Goal: Task Accomplishment & Management: Use online tool/utility

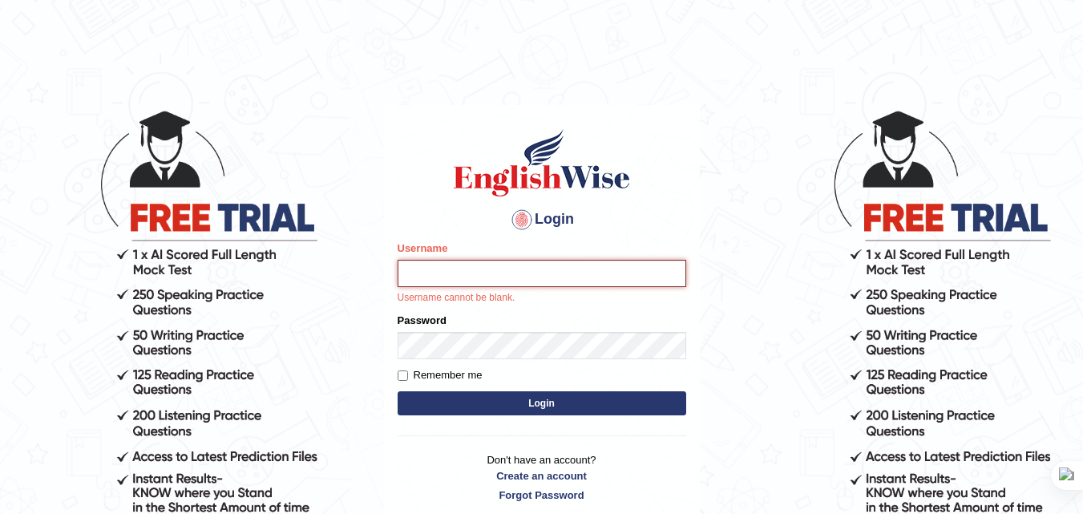
paste input "Anil_Sigdel"
type input "Anil_Sigdel"
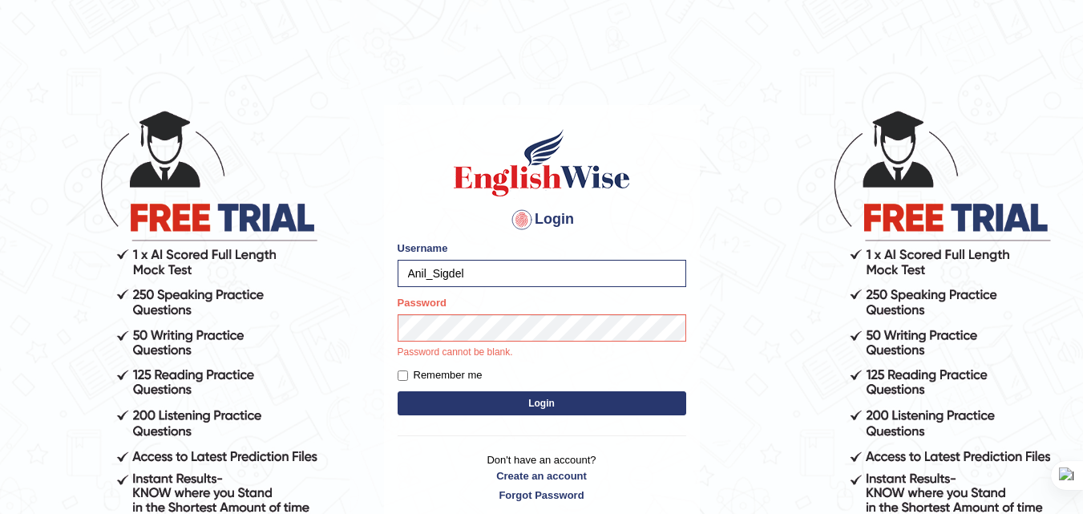
click at [572, 410] on button "Login" at bounding box center [542, 403] width 289 height 24
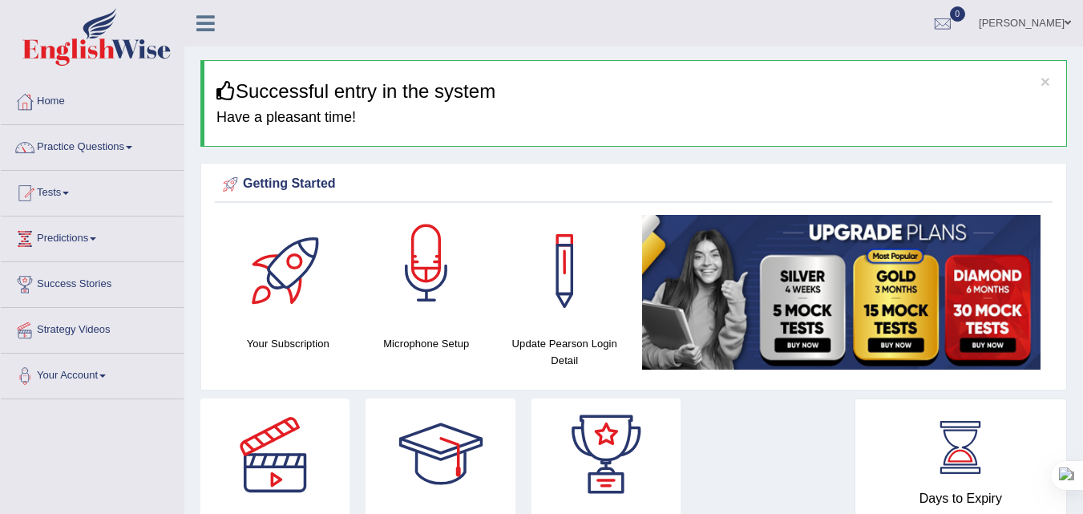
click at [434, 283] on div at bounding box center [426, 271] width 112 height 112
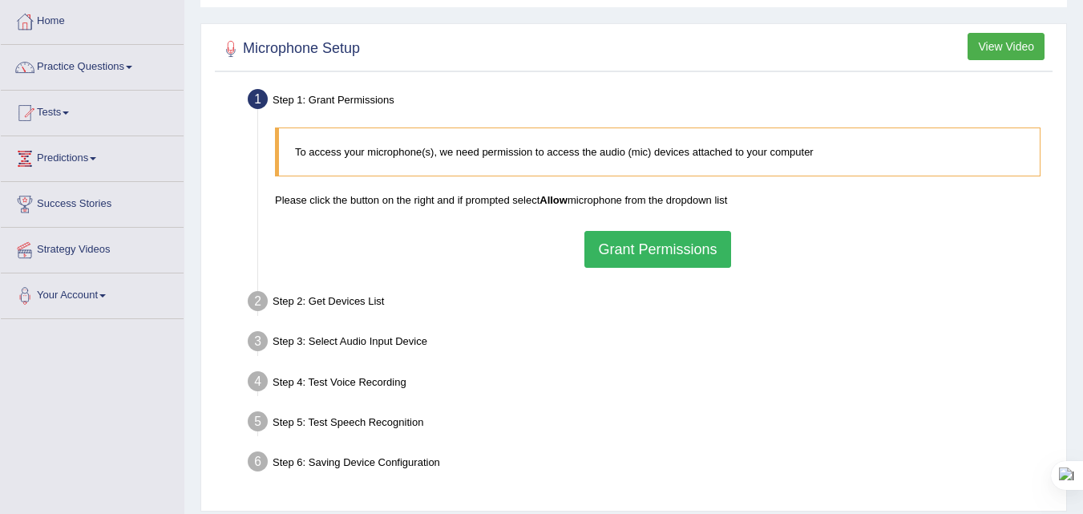
scroll to position [80, 0]
click at [658, 253] on button "Grant Permissions" at bounding box center [657, 249] width 146 height 37
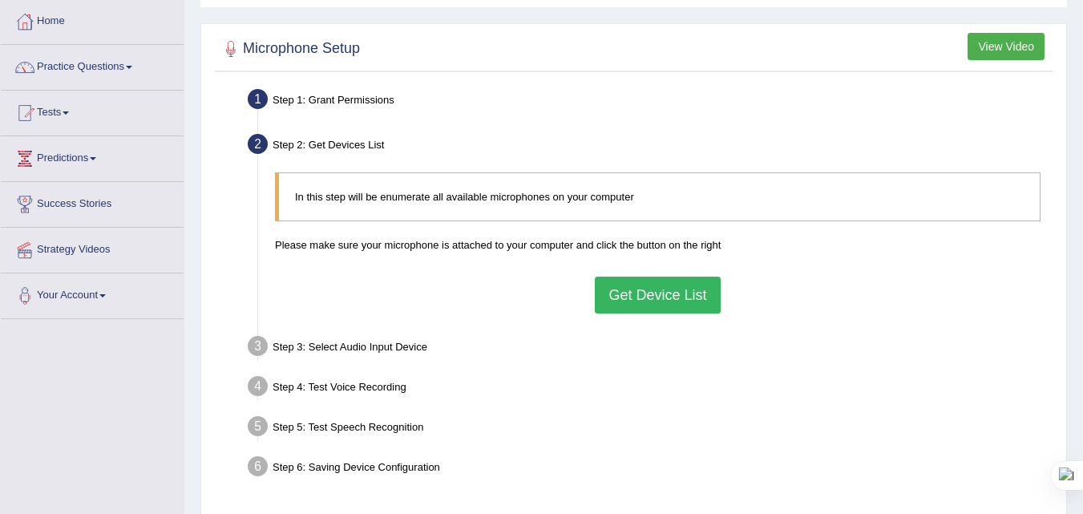
click at [653, 293] on button "Get Device List" at bounding box center [657, 295] width 125 height 37
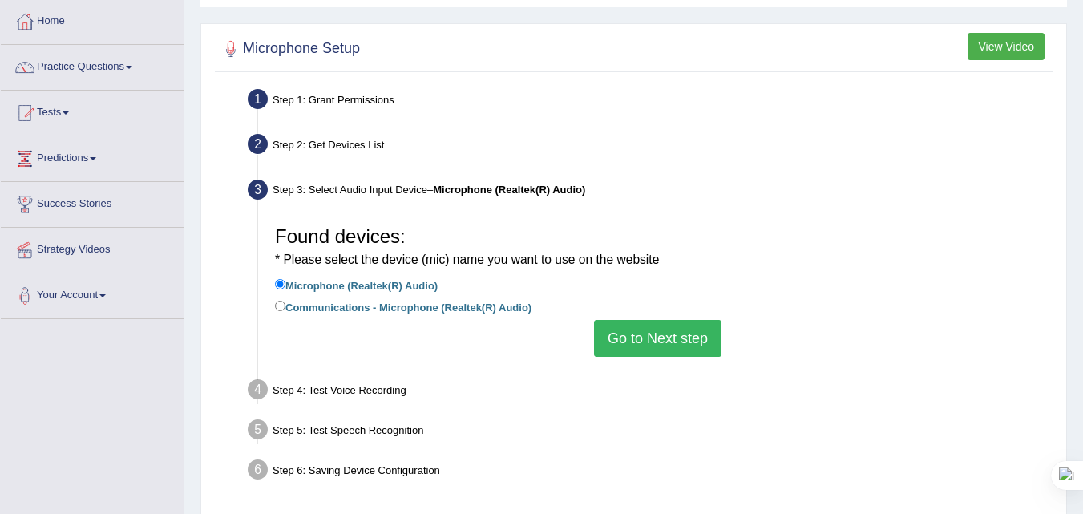
click at [666, 343] on button "Go to Next step" at bounding box center [657, 338] width 127 height 37
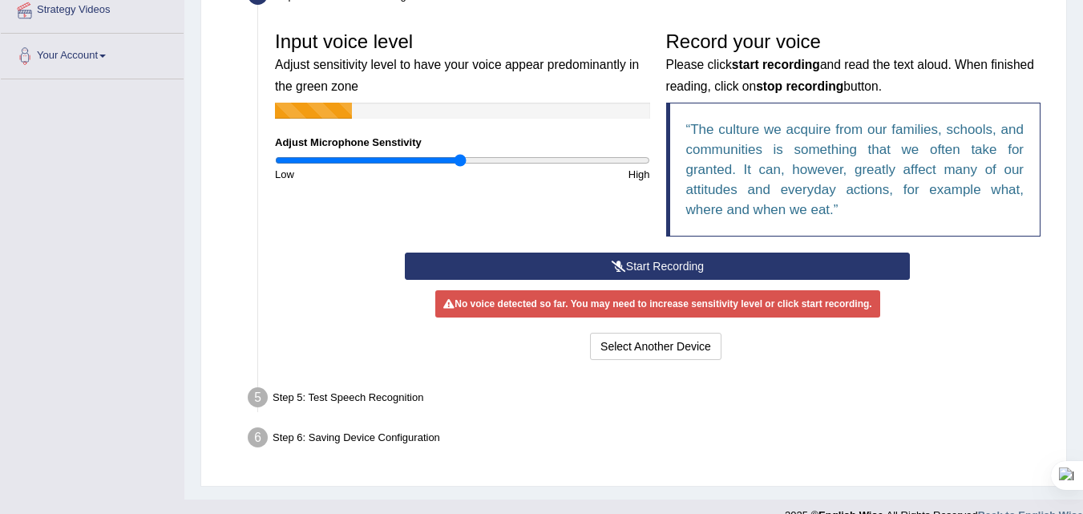
scroll to position [321, 0]
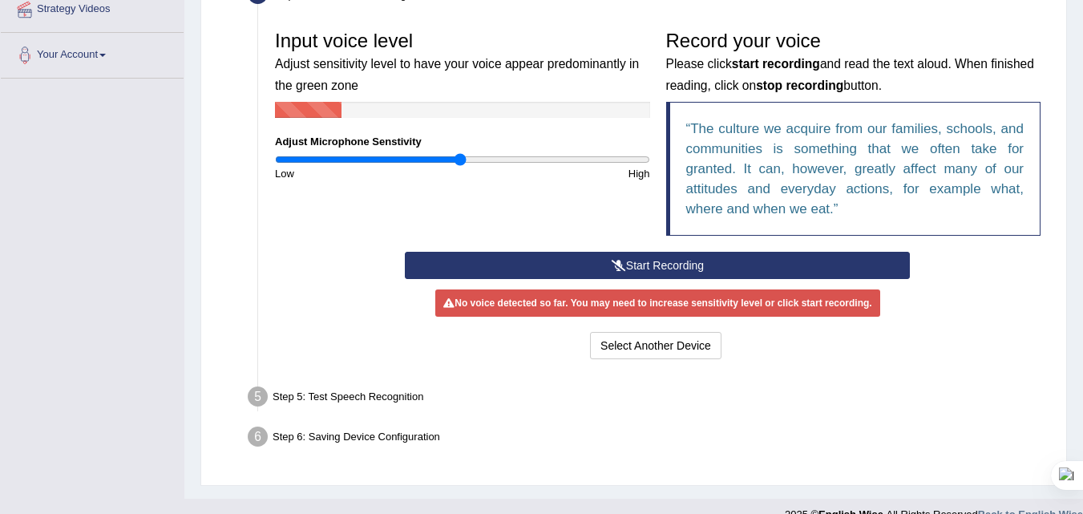
click at [612, 263] on icon at bounding box center [619, 265] width 14 height 11
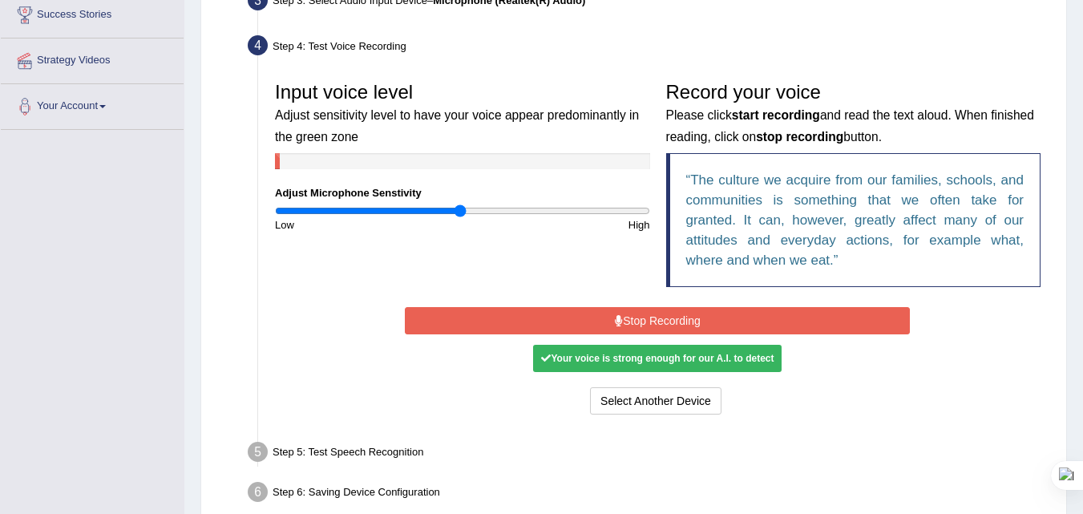
scroll to position [349, 0]
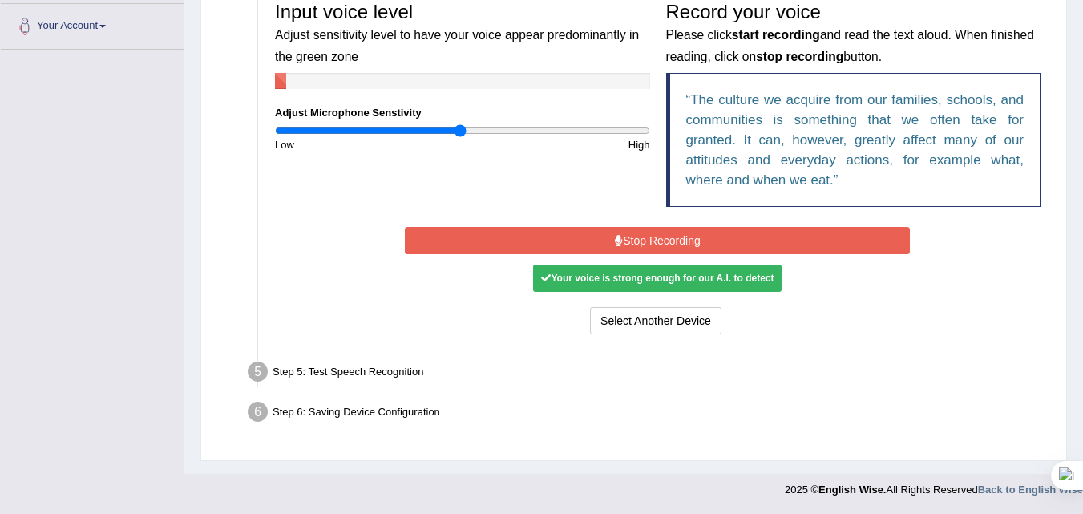
click at [650, 236] on button "Stop Recording" at bounding box center [657, 240] width 505 height 27
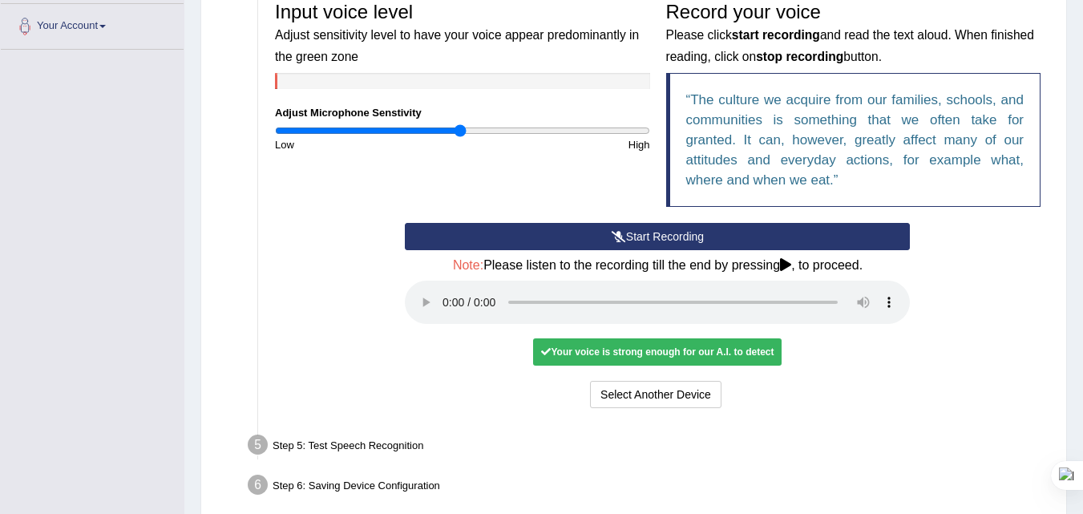
scroll to position [422, 0]
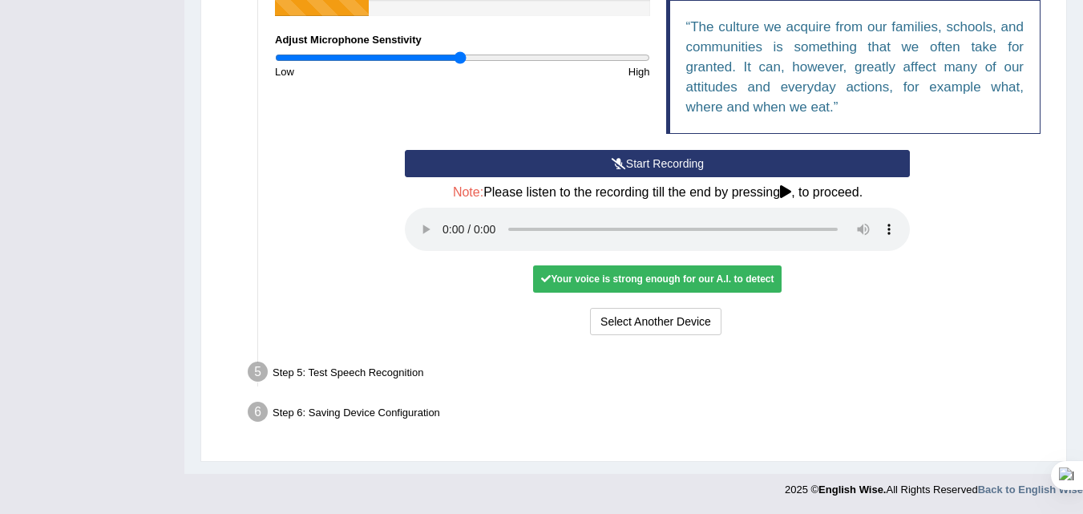
click at [354, 372] on div "Step 5: Test Speech Recognition" at bounding box center [649, 374] width 818 height 35
click at [946, 273] on div "Start Recording Stop Recording Note: Please listen to the recording till the en…" at bounding box center [658, 244] width 782 height 189
click at [622, 321] on button "Select Another Device" at bounding box center [655, 321] width 131 height 27
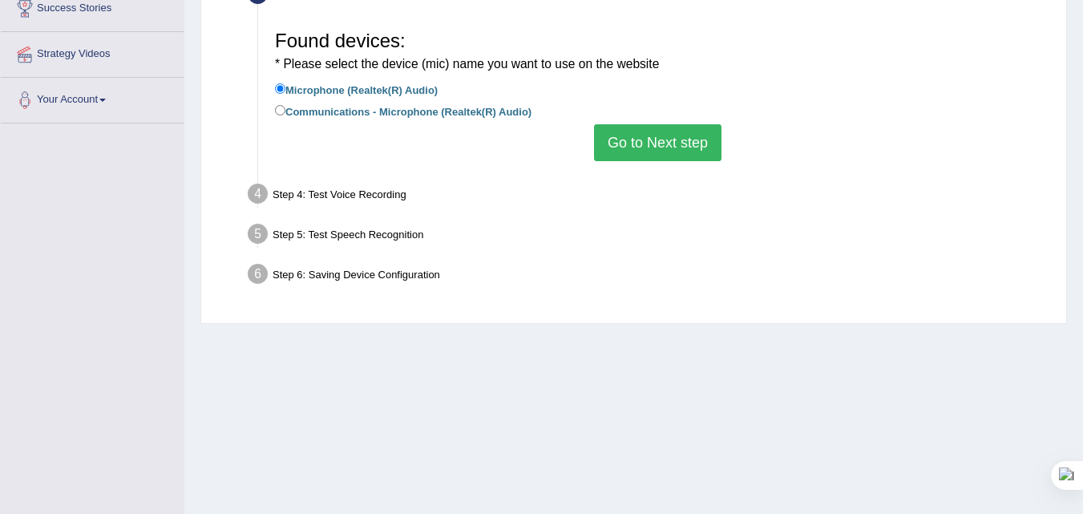
scroll to position [248, 0]
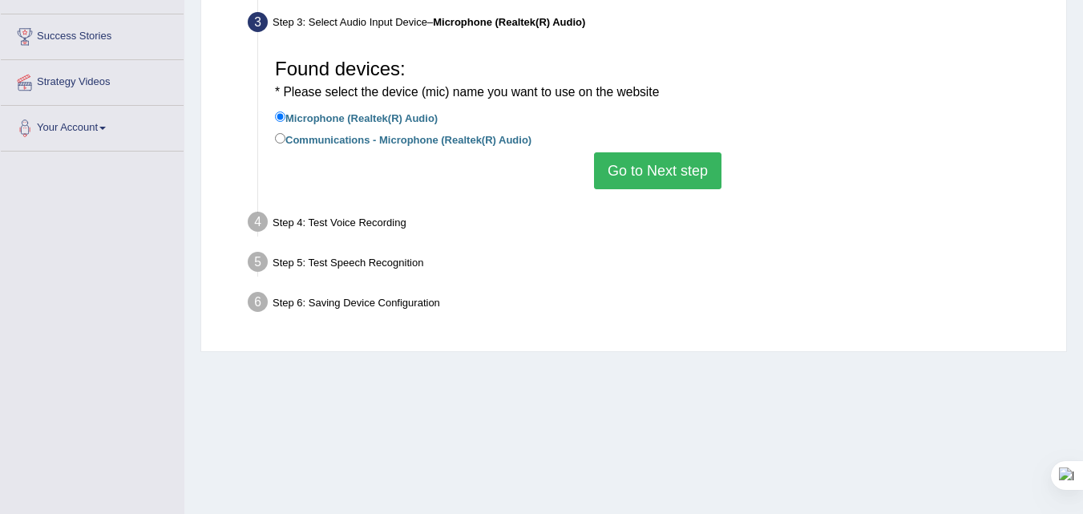
click at [463, 144] on label "Communications - Microphone (Realtek(R) Audio)" at bounding box center [403, 139] width 257 height 18
click at [285, 143] on input "Communications - Microphone (Realtek(R) Audio)" at bounding box center [280, 138] width 10 height 10
radio input "true"
click at [675, 185] on button "Go to Next step" at bounding box center [657, 170] width 127 height 37
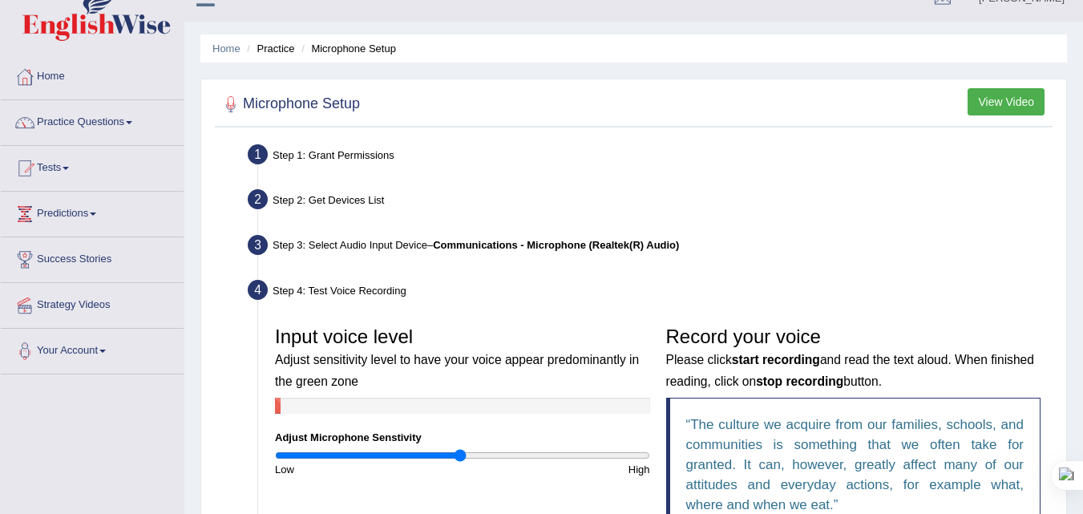
scroll to position [0, 0]
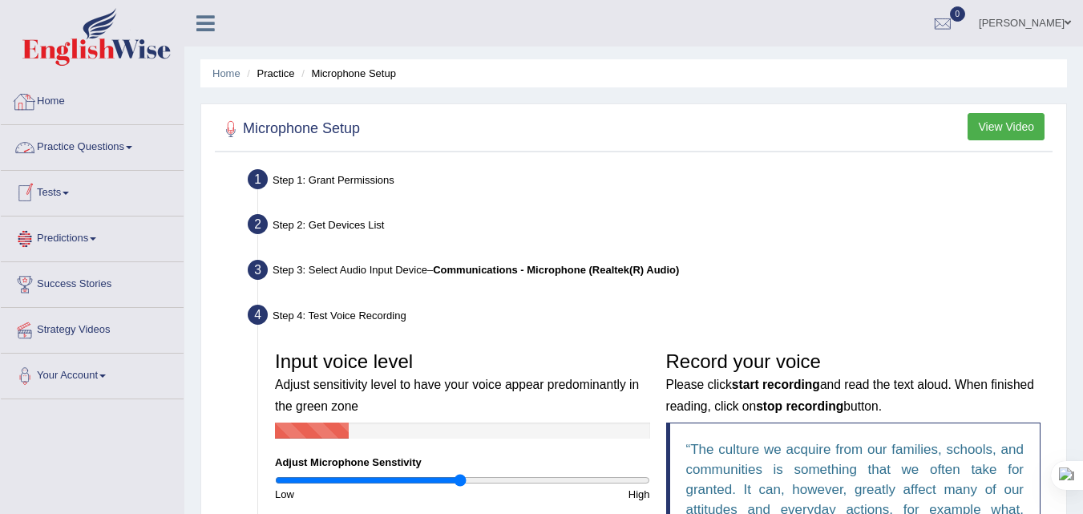
click at [62, 103] on link "Home" at bounding box center [92, 99] width 183 height 40
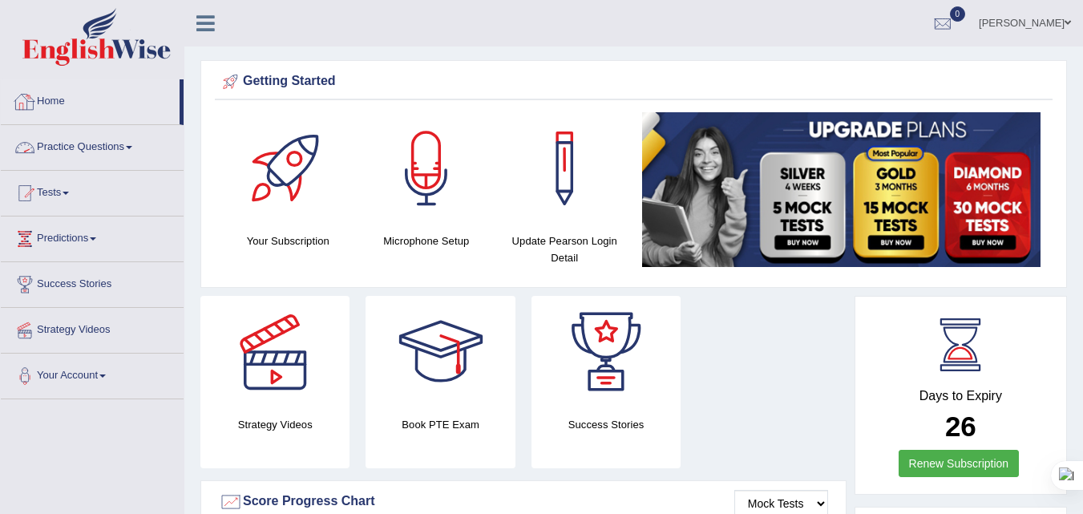
click at [78, 144] on link "Practice Questions" at bounding box center [92, 145] width 183 height 40
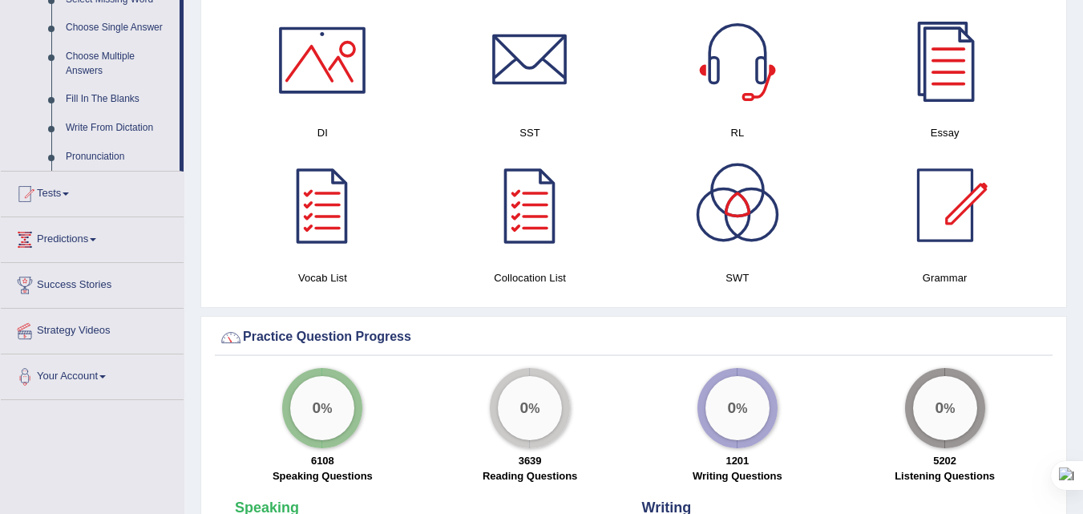
scroll to position [882, 0]
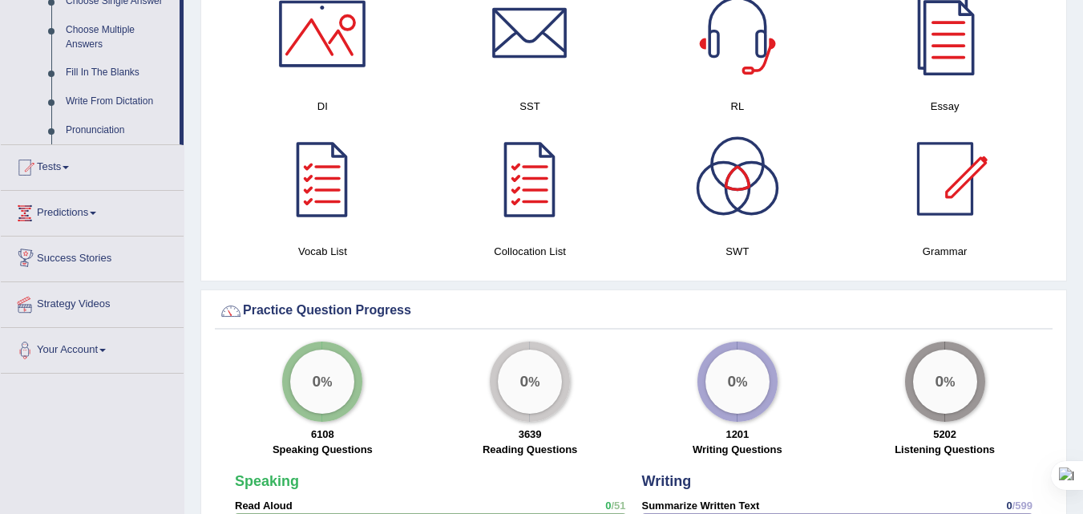
click at [93, 209] on link "Predictions" at bounding box center [92, 211] width 183 height 40
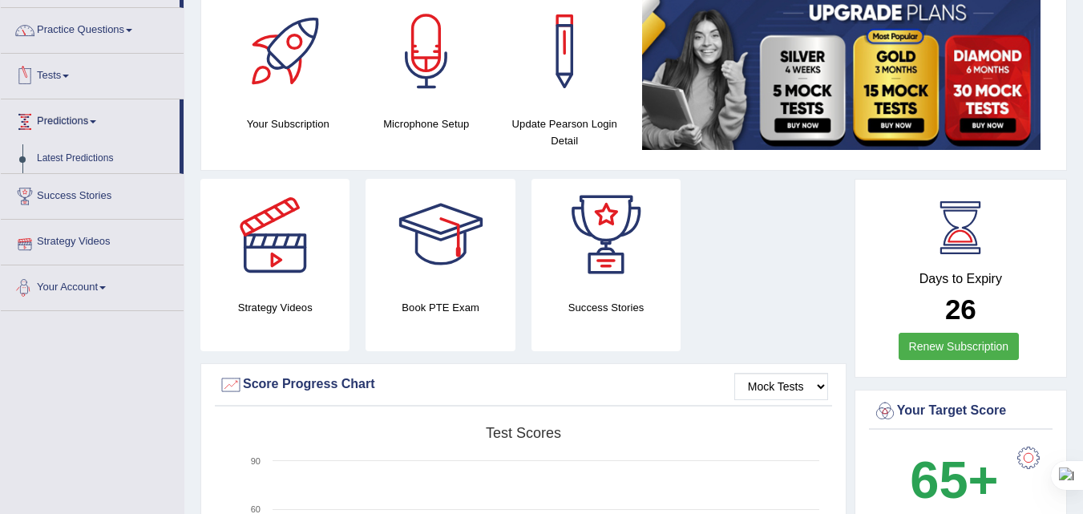
scroll to position [11, 0]
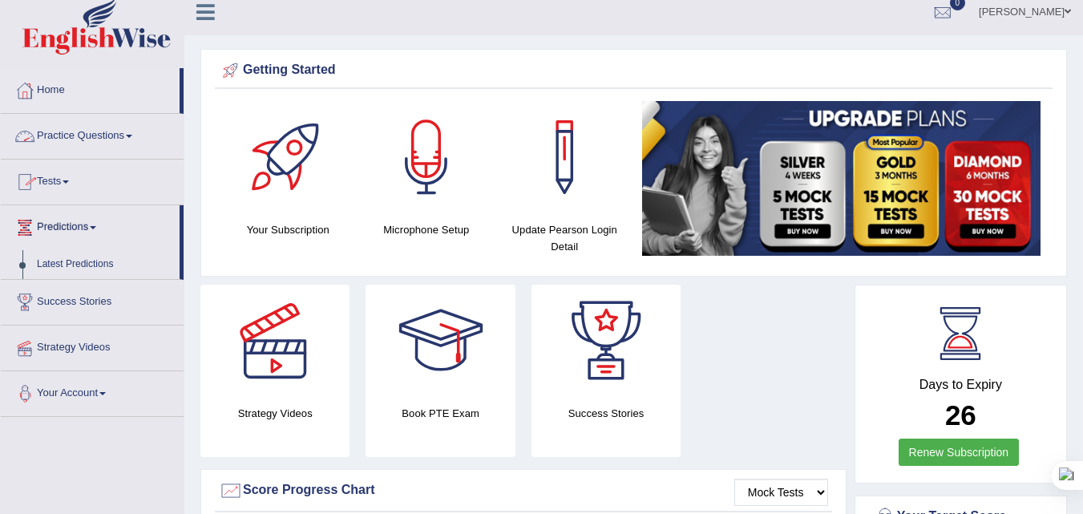
click at [67, 176] on link "Tests" at bounding box center [92, 180] width 183 height 40
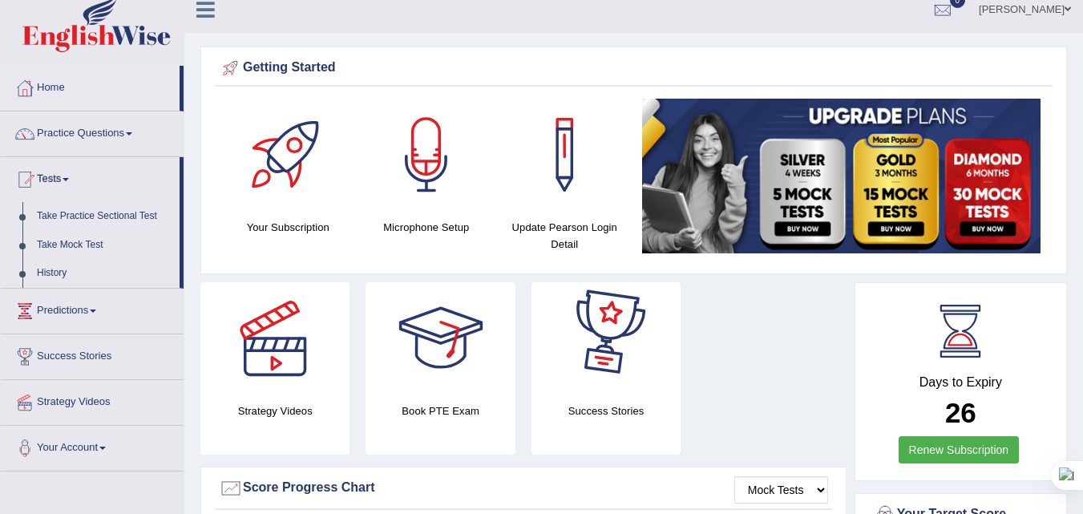
scroll to position [0, 0]
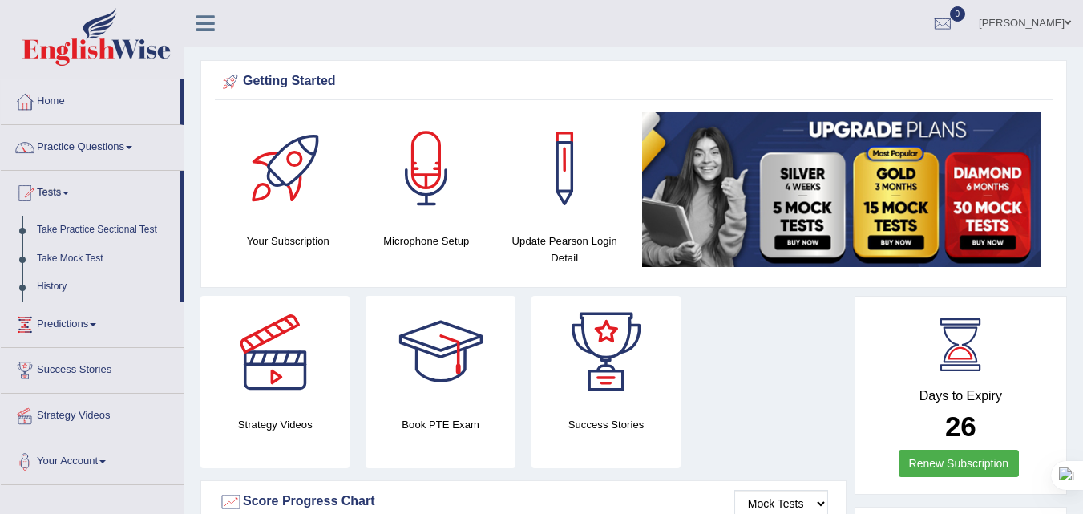
click at [422, 181] on div at bounding box center [426, 168] width 112 height 112
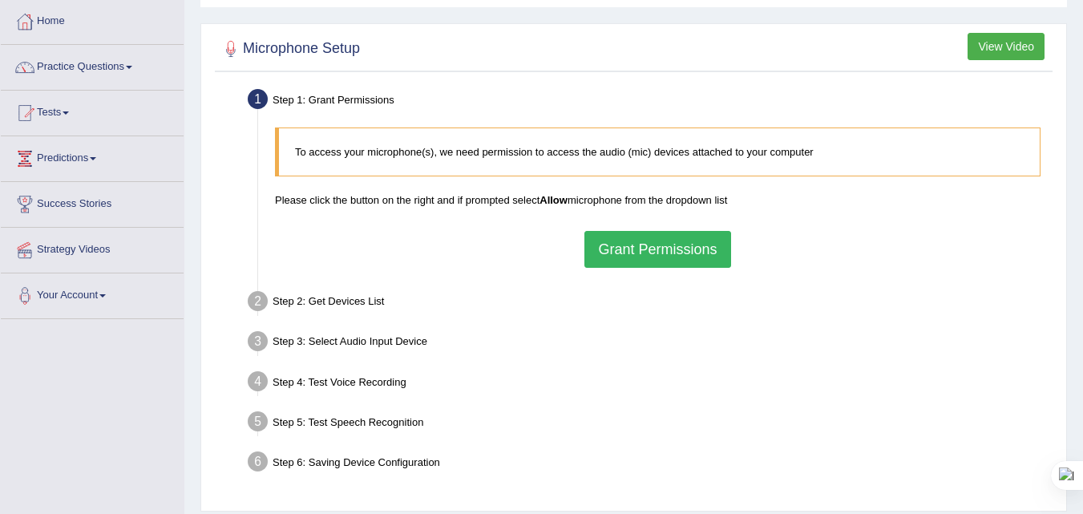
scroll to position [80, 0]
click at [665, 243] on button "Grant Permissions" at bounding box center [657, 249] width 146 height 37
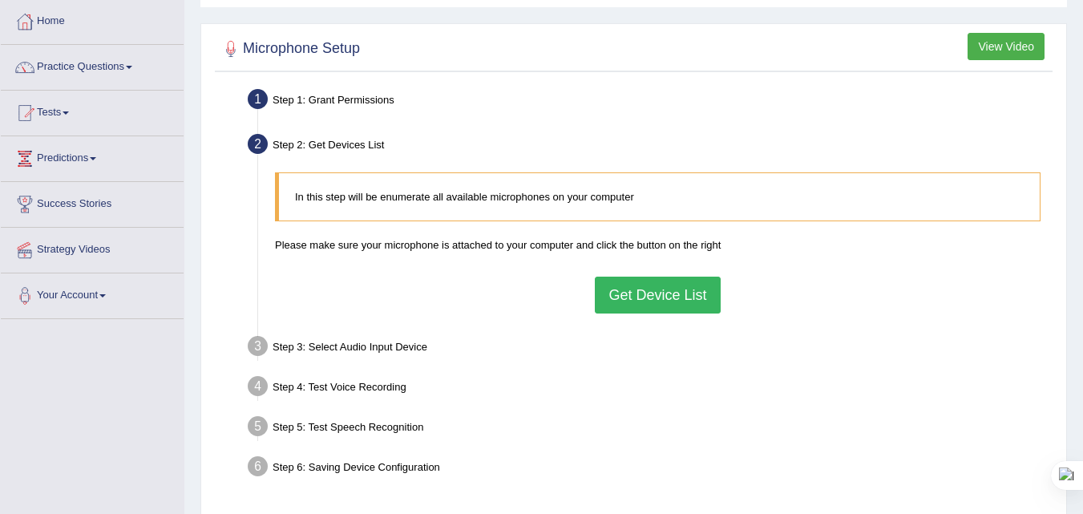
click at [659, 296] on button "Get Device List" at bounding box center [657, 295] width 125 height 37
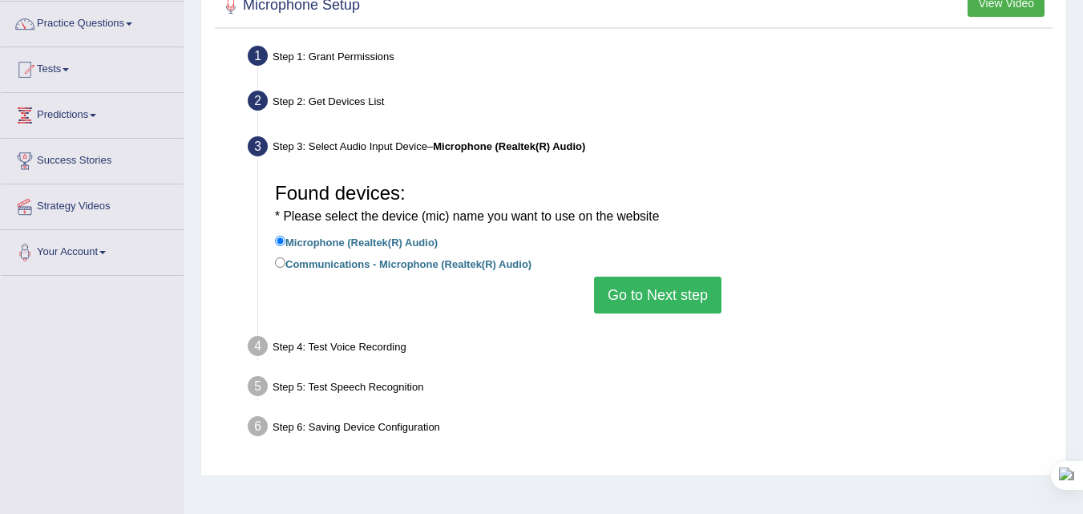
scroll to position [160, 0]
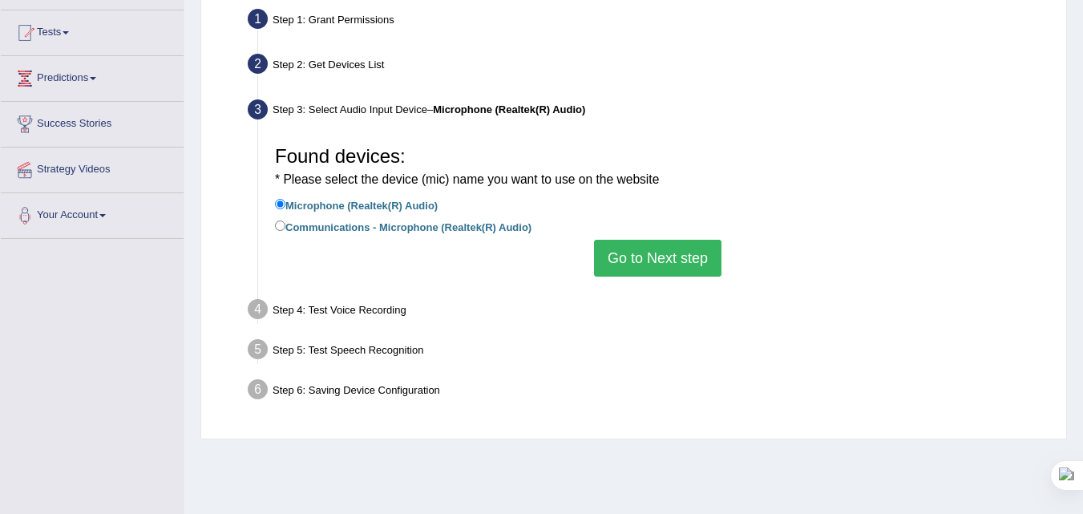
click at [643, 255] on button "Go to Next step" at bounding box center [657, 258] width 127 height 37
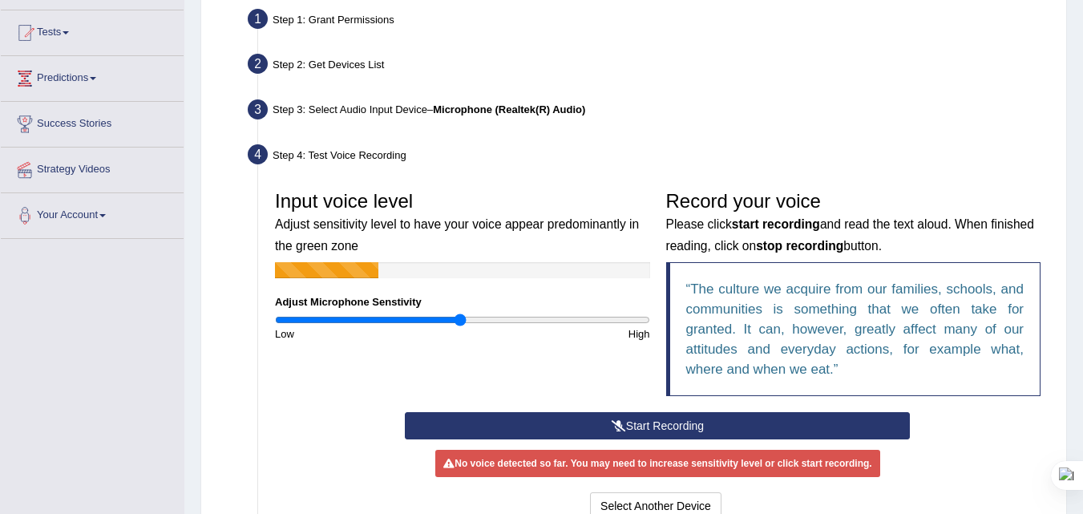
scroll to position [240, 0]
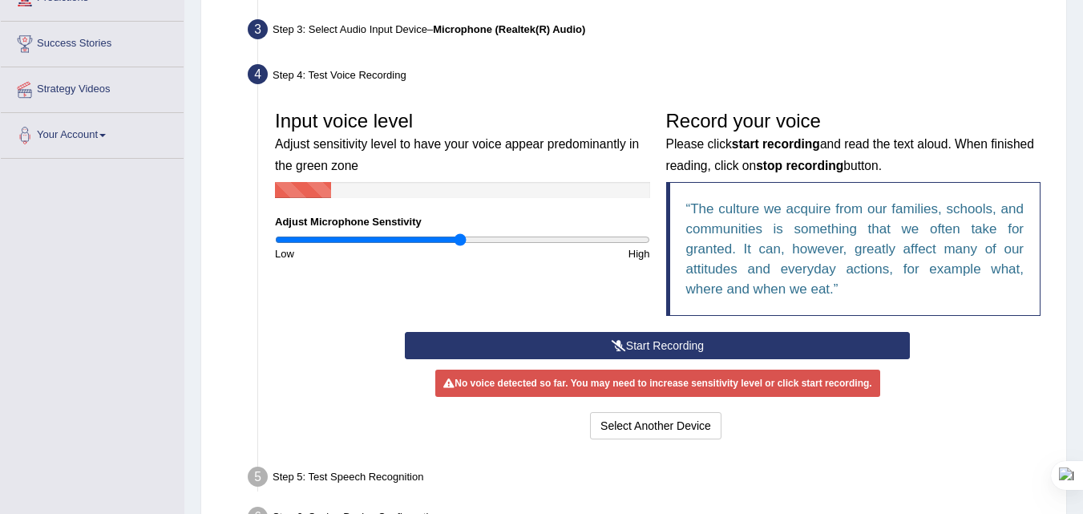
click at [662, 341] on button "Start Recording" at bounding box center [657, 345] width 505 height 27
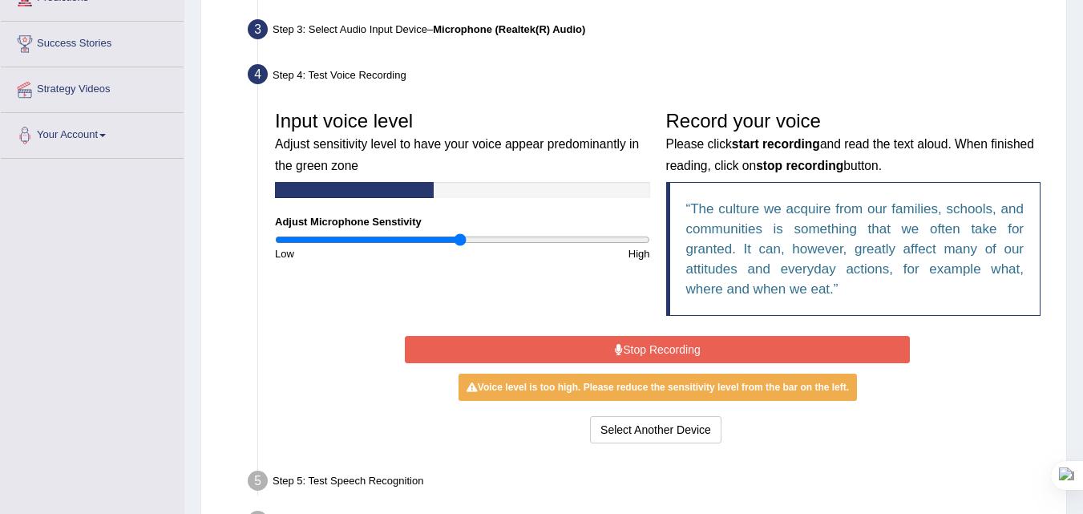
scroll to position [349, 0]
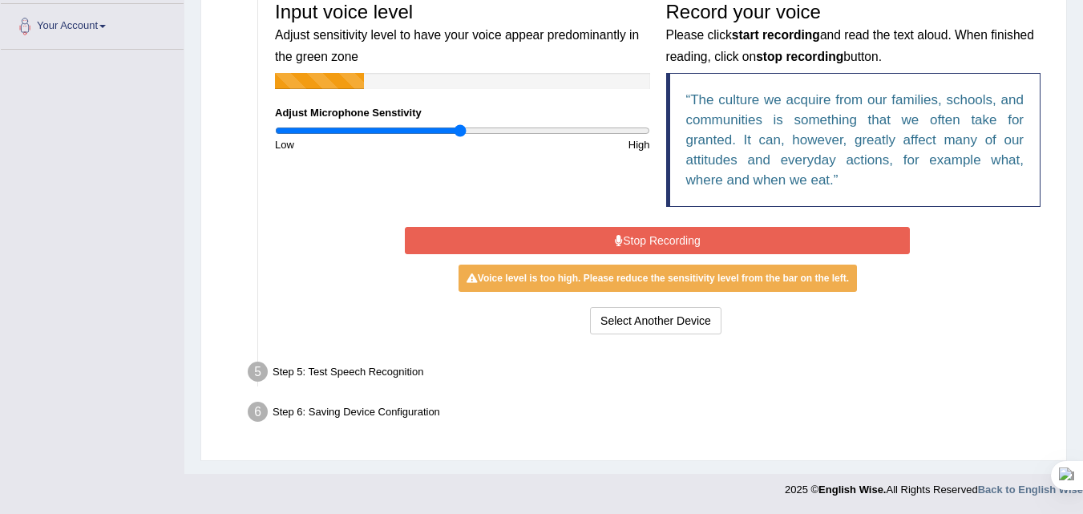
click at [679, 236] on button "Stop Recording" at bounding box center [657, 240] width 505 height 27
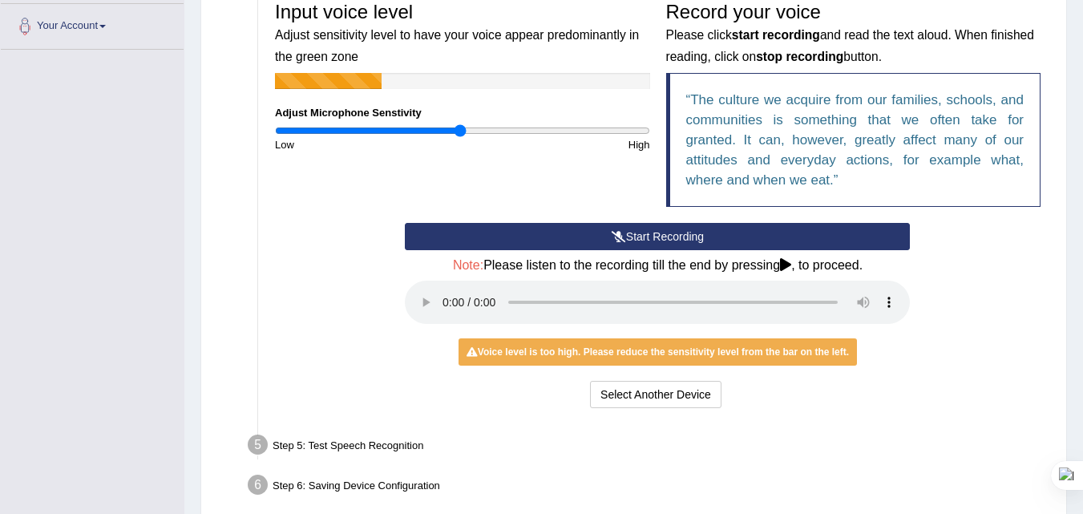
scroll to position [422, 0]
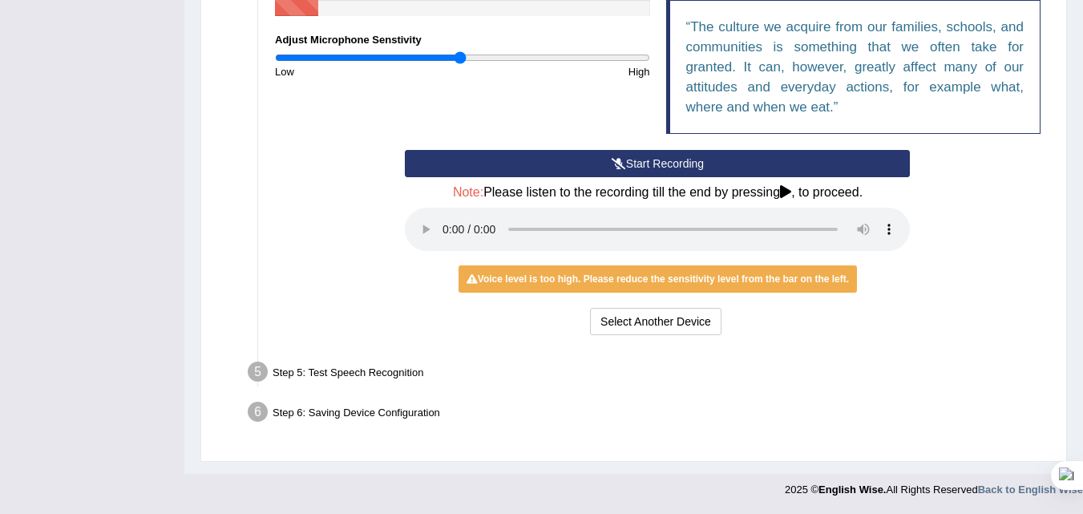
click at [899, 321] on div "Select Another Device Voice is ok. Go to Next step" at bounding box center [657, 323] width 505 height 31
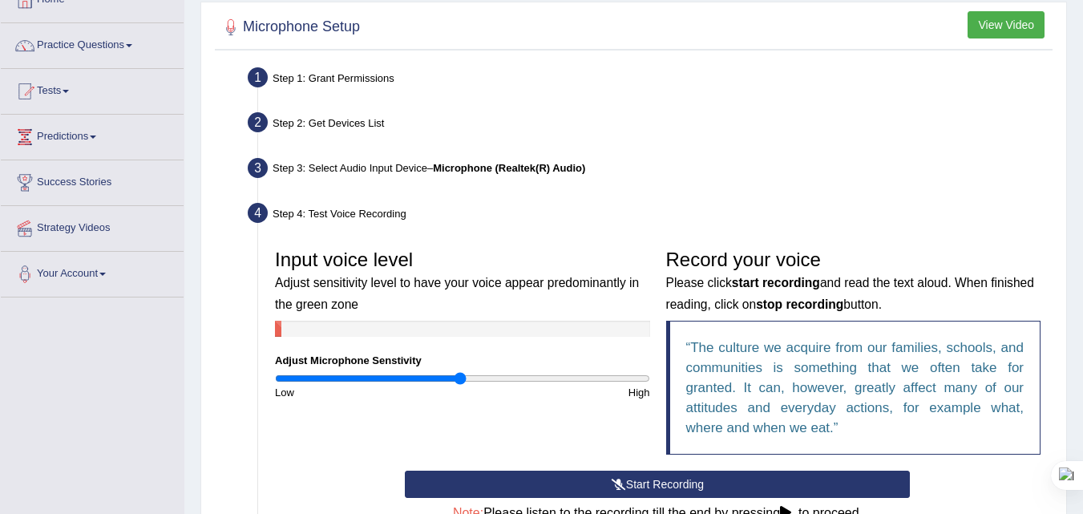
scroll to position [22, 0]
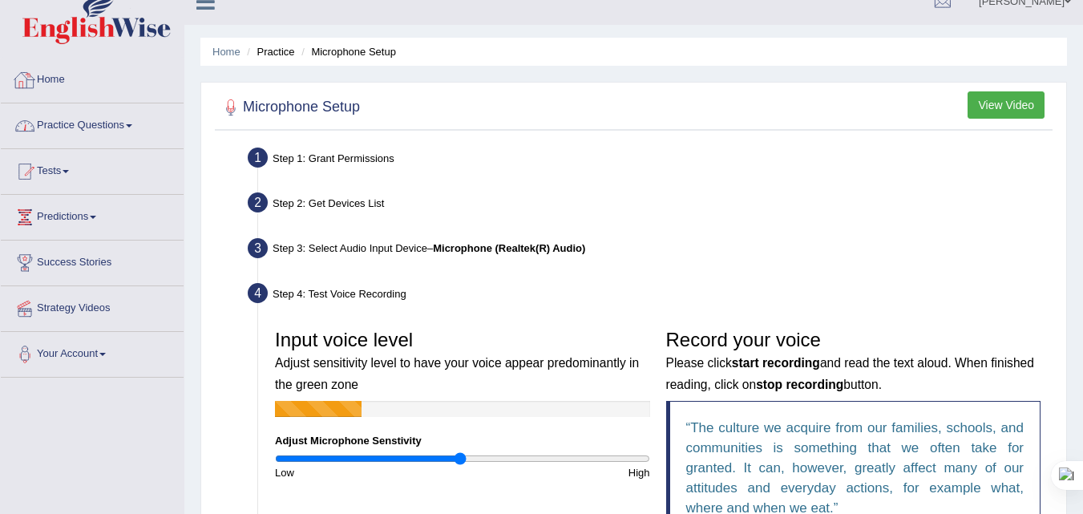
click at [65, 128] on link "Practice Questions" at bounding box center [92, 123] width 183 height 40
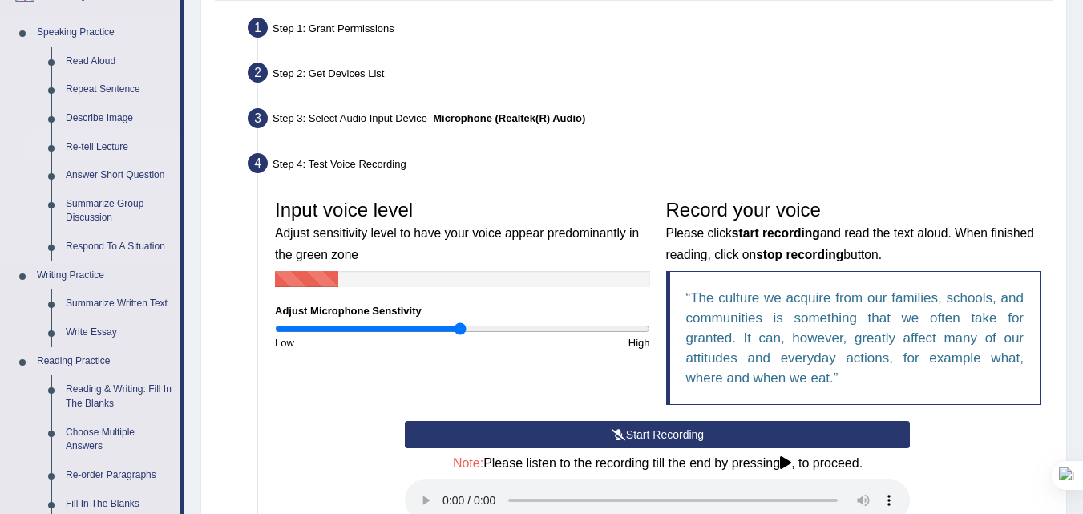
scroll to position [182, 0]
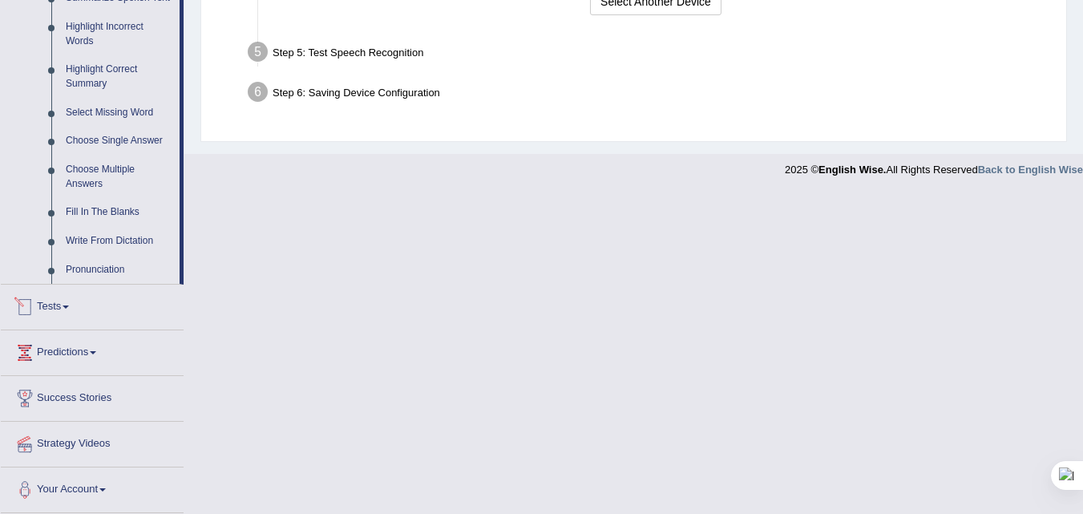
click at [48, 309] on link "Tests" at bounding box center [92, 305] width 183 height 40
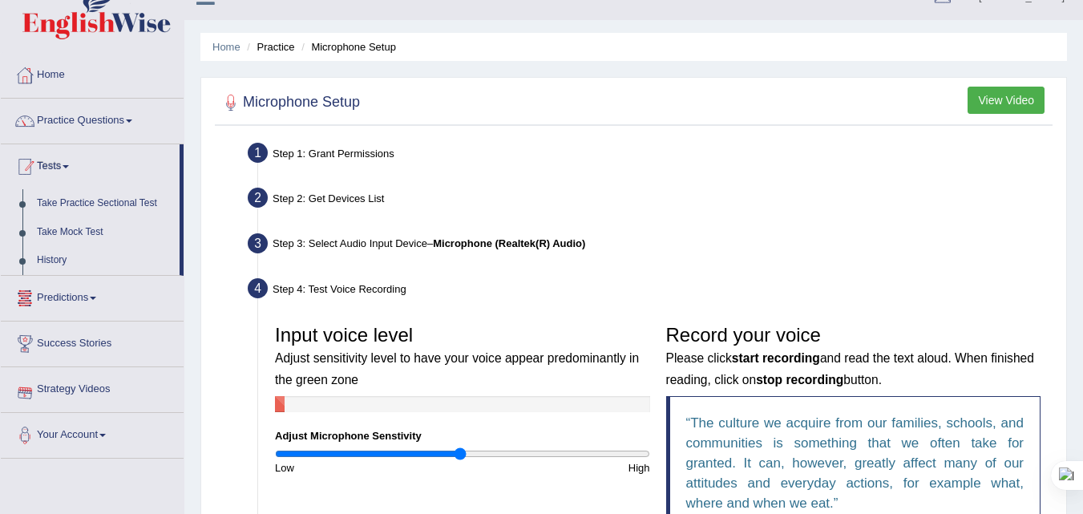
scroll to position [26, 0]
click at [87, 232] on link "Take Mock Test" at bounding box center [105, 233] width 150 height 29
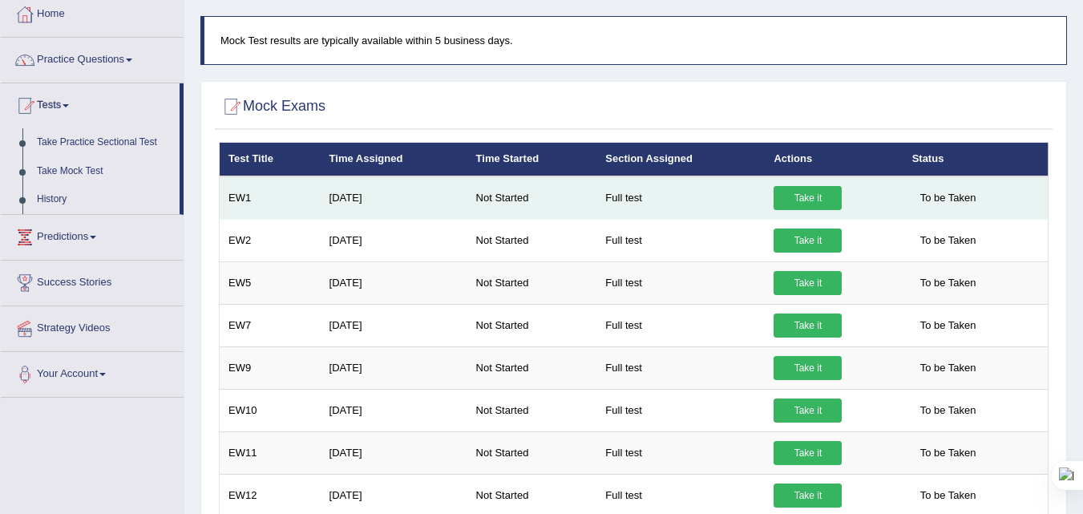
click at [809, 200] on link "Take it" at bounding box center [808, 198] width 68 height 24
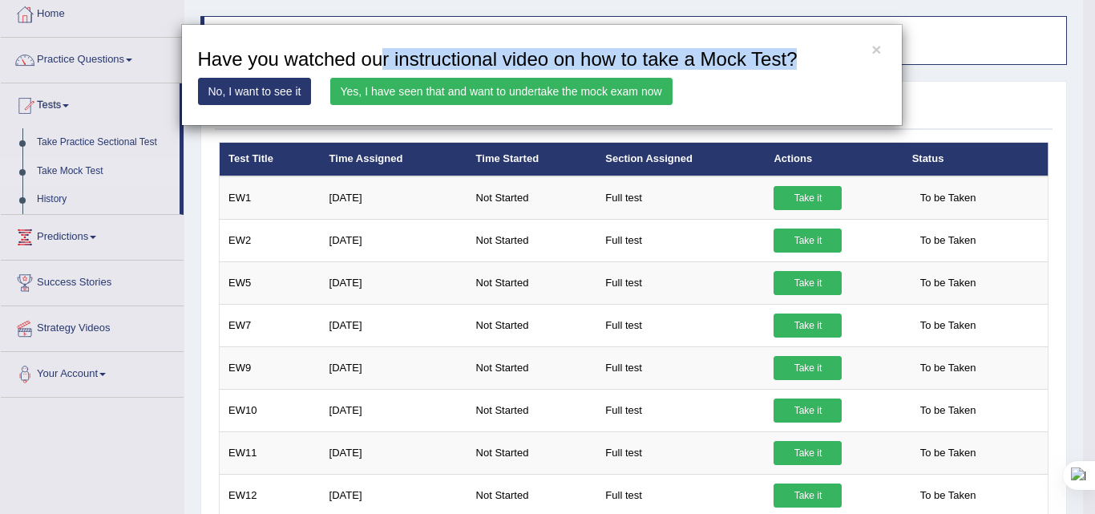
drag, startPoint x: 380, startPoint y: 60, endPoint x: 798, endPoint y: 57, distance: 418.4
click at [798, 57] on h3 "Have you watched our instructional video on how to take a Mock Test?" at bounding box center [542, 59] width 688 height 21
click at [386, 90] on link "Yes, I have seen that and want to undertake the mock exam now" at bounding box center [501, 91] width 342 height 27
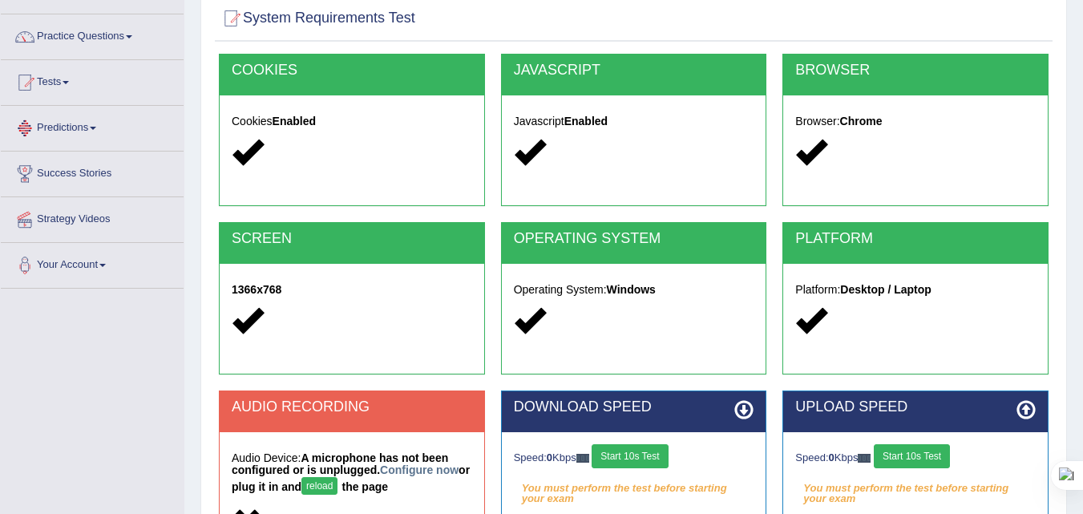
scroll to position [240, 0]
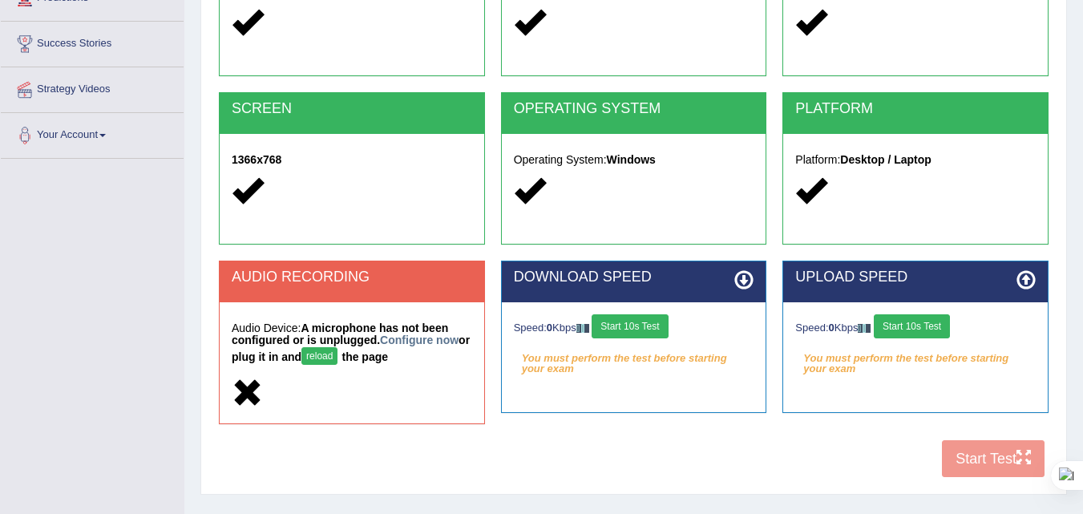
click at [333, 350] on button "reload" at bounding box center [319, 356] width 36 height 18
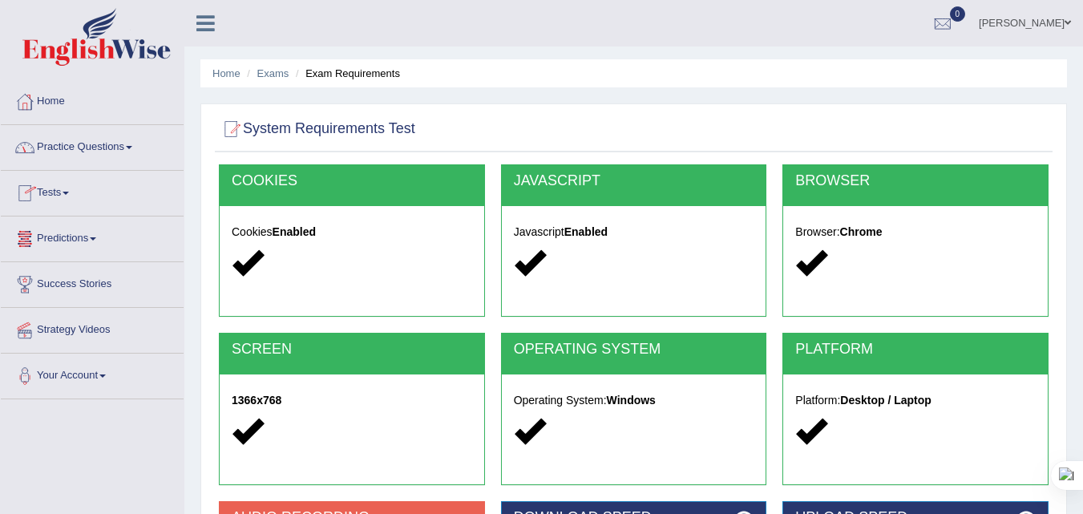
click at [52, 190] on link "Tests" at bounding box center [92, 191] width 183 height 40
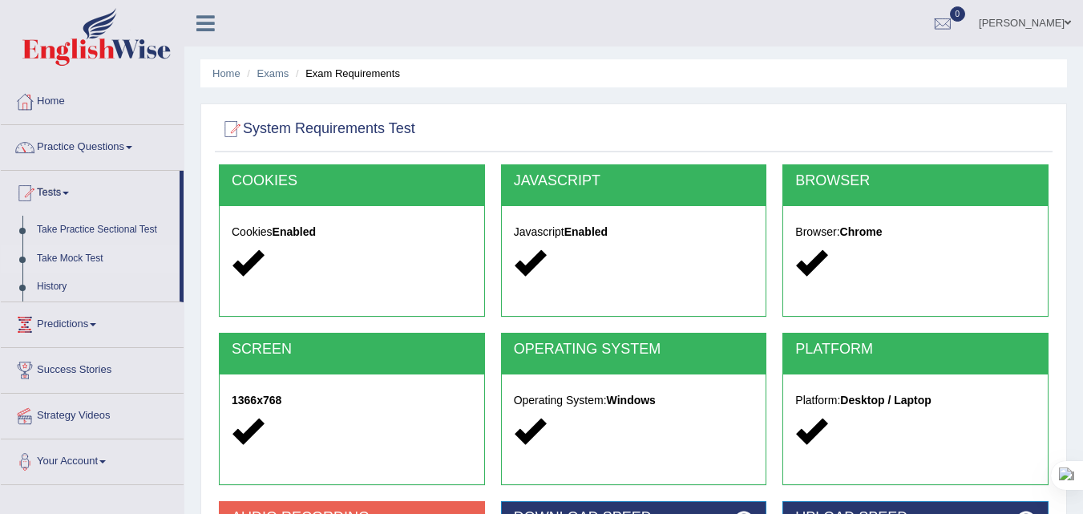
click at [73, 253] on link "Take Mock Test" at bounding box center [105, 258] width 150 height 29
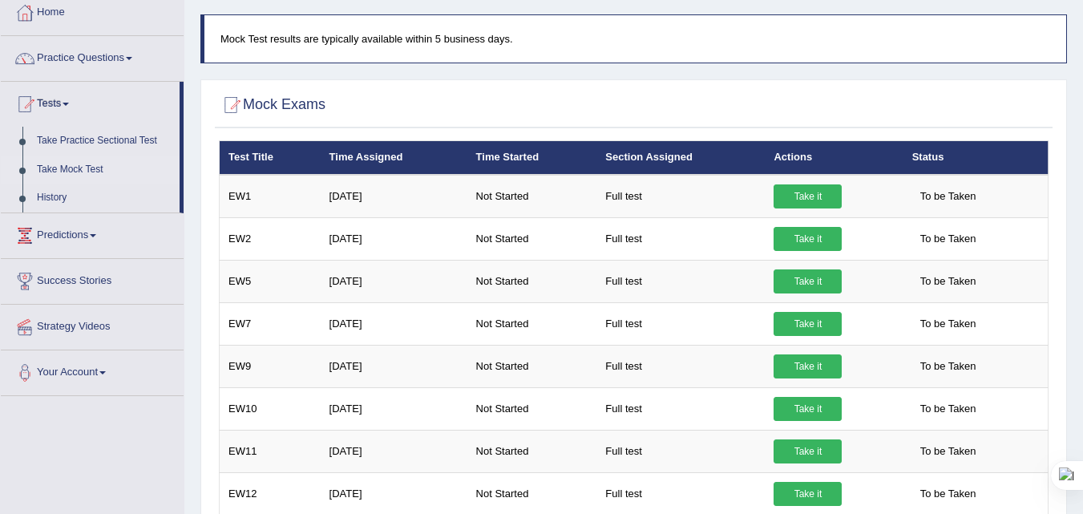
scroll to position [87, 0]
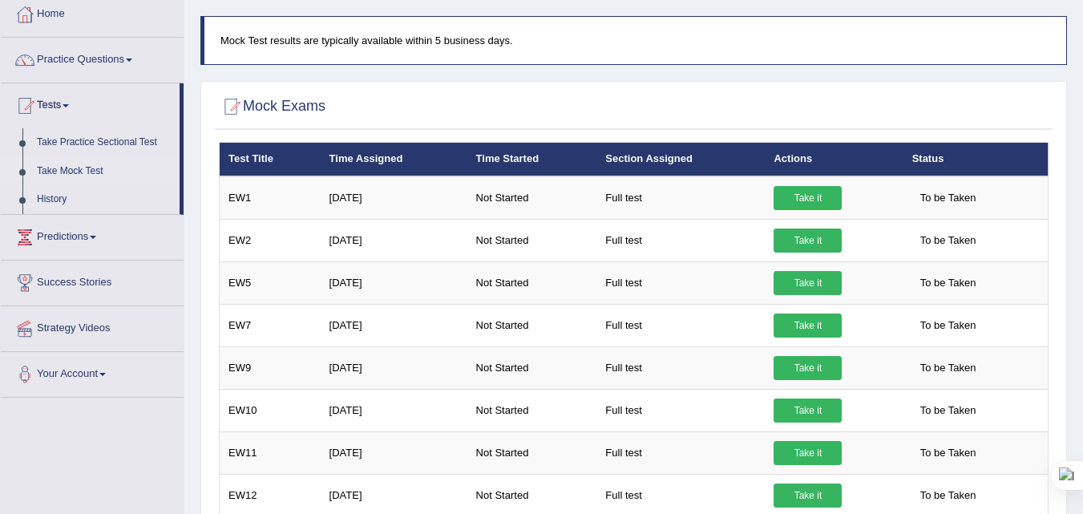
click at [1075, 89] on div "Home Mock Exams Mock Test results are typically available within 5 business day…" at bounding box center [633, 314] width 899 height 802
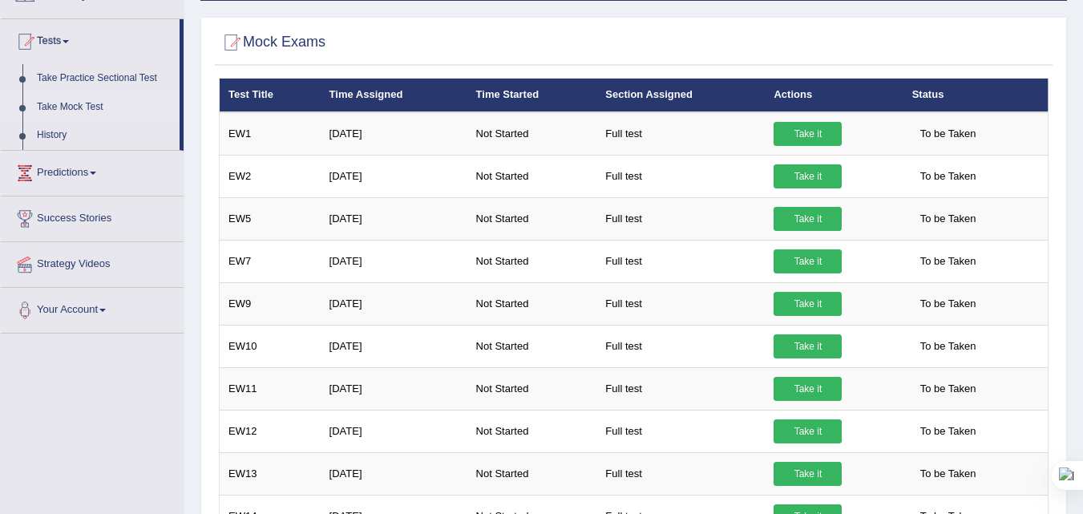
scroll to position [240, 0]
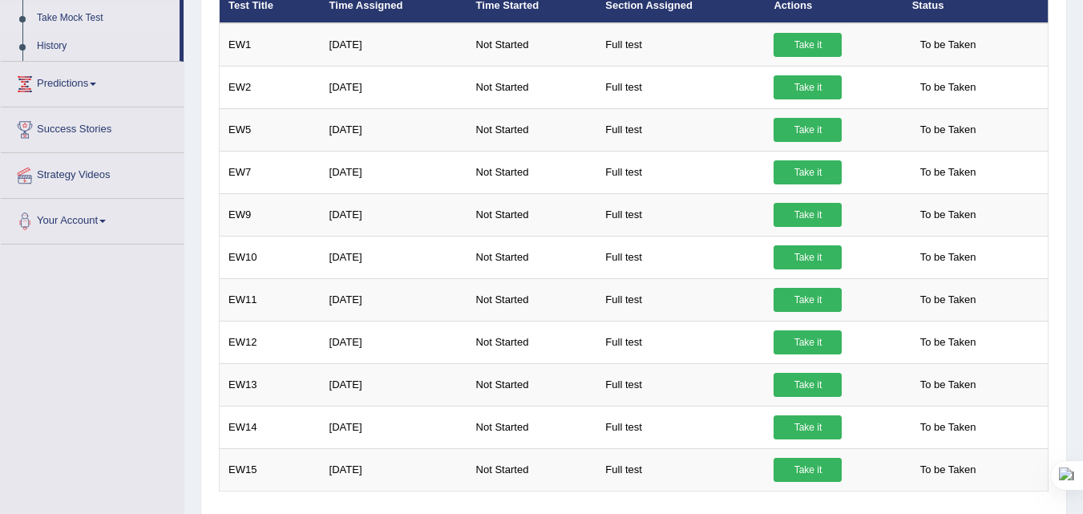
click at [128, 362] on div "Toggle navigation Home Practice Questions Speaking Practice Read Aloud Repeat S…" at bounding box center [541, 177] width 1083 height 834
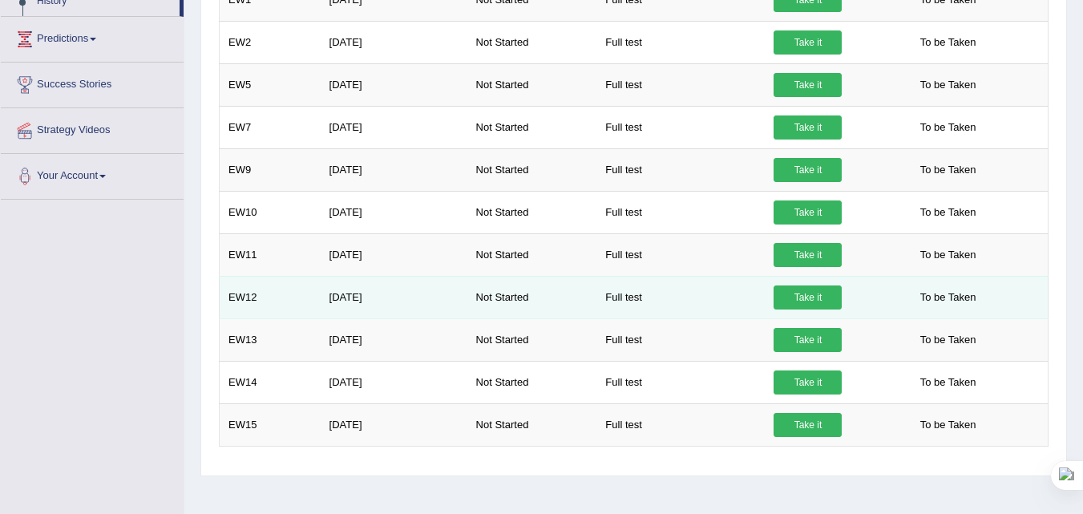
scroll to position [328, 0]
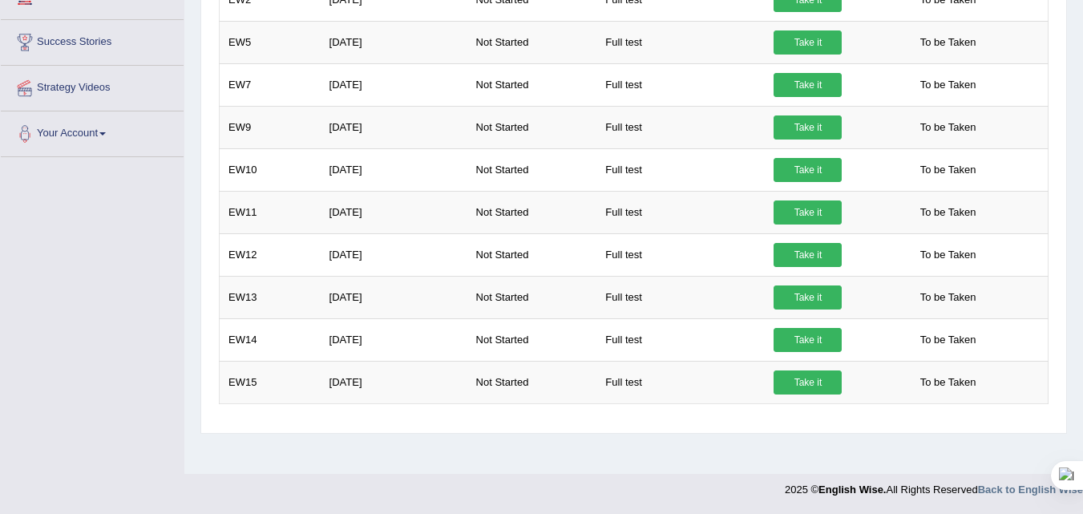
click at [1074, 240] on div "Home Mock Exams Mock Test results are typically available within 5 business day…" at bounding box center [633, 73] width 899 height 802
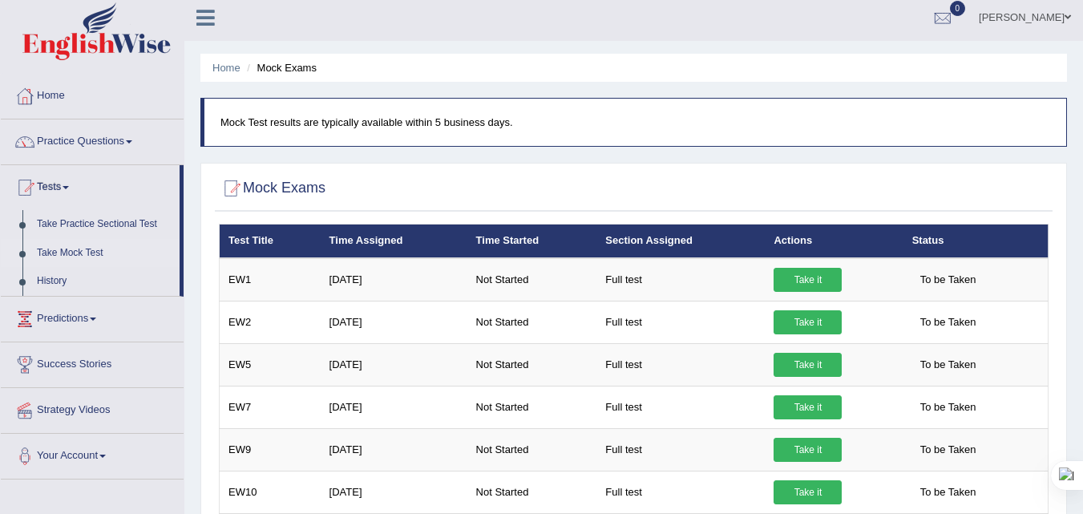
scroll to position [0, 0]
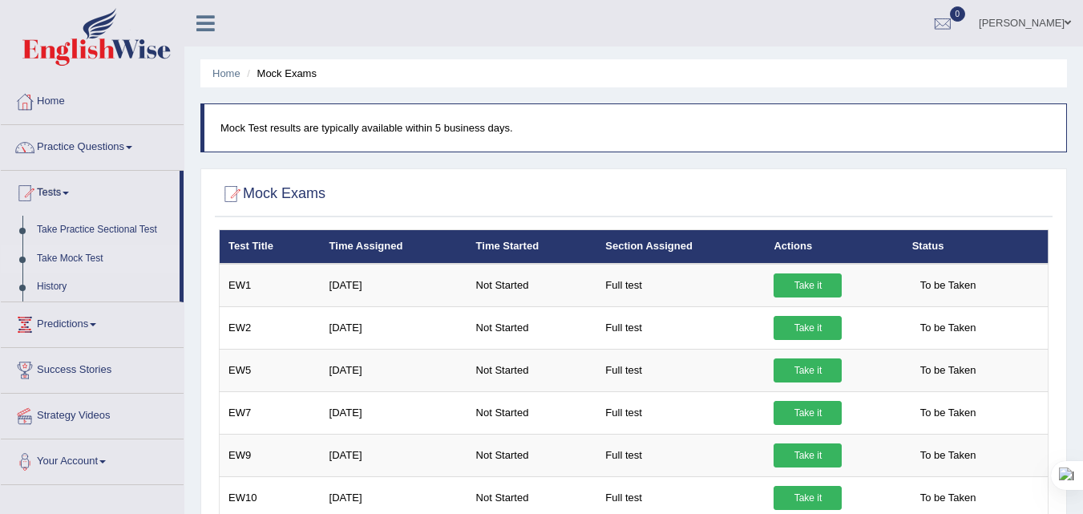
click at [1074, 210] on div "Home Mock Exams Mock Test results are typically available within 5 business day…" at bounding box center [633, 401] width 899 height 802
click at [53, 414] on link "Strategy Videos" at bounding box center [92, 414] width 183 height 40
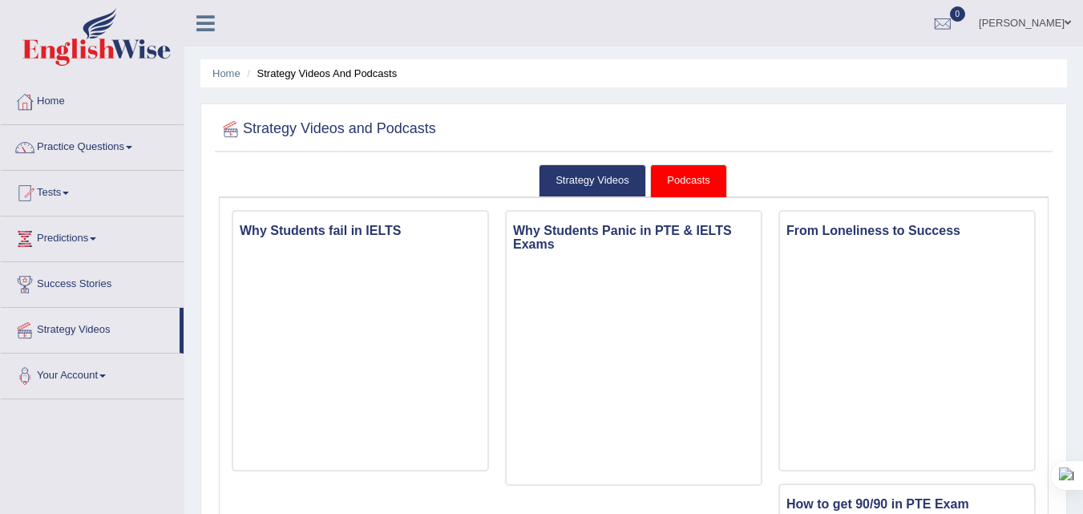
click at [345, 28] on div "[PERSON_NAME] Toggle navigation Username: Anil_Sigdel Access Type: Online Subsc…" at bounding box center [633, 23] width 899 height 46
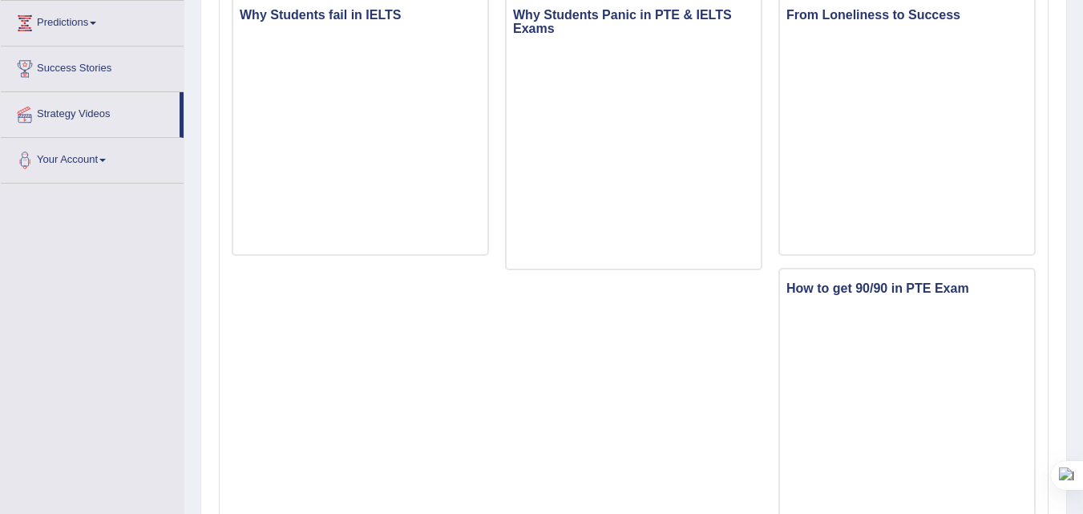
scroll to position [212, 0]
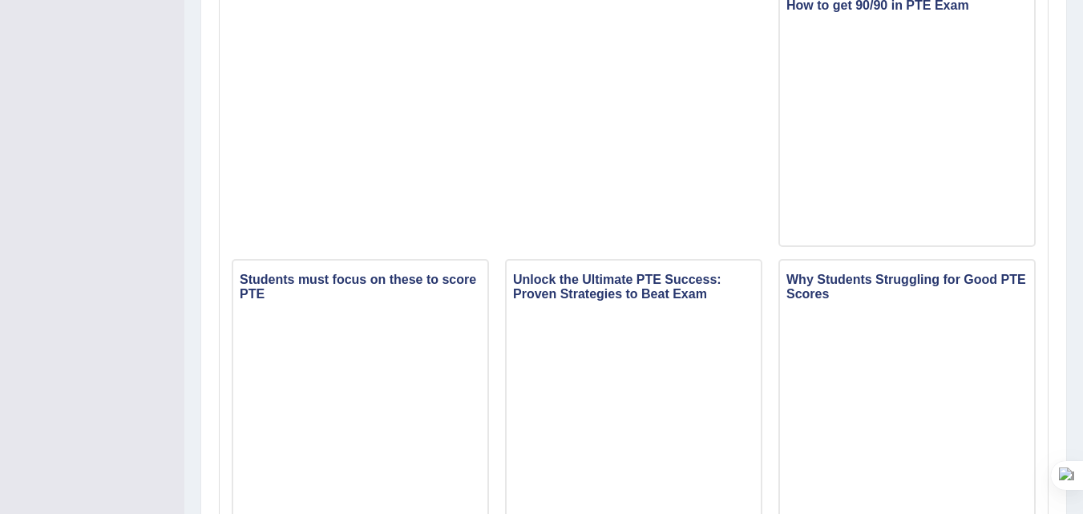
scroll to position [0, 0]
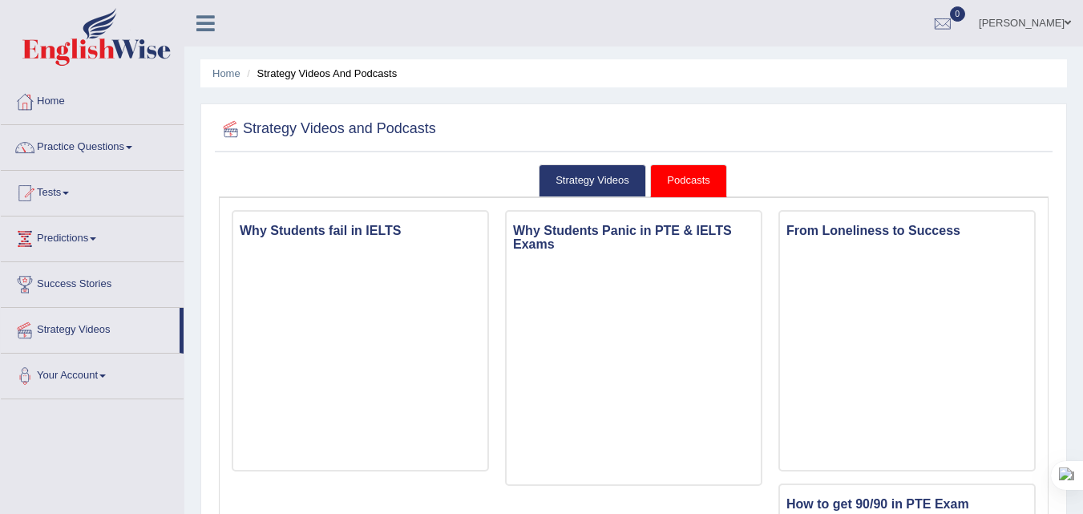
click at [105, 141] on link "Practice Questions" at bounding box center [92, 145] width 183 height 40
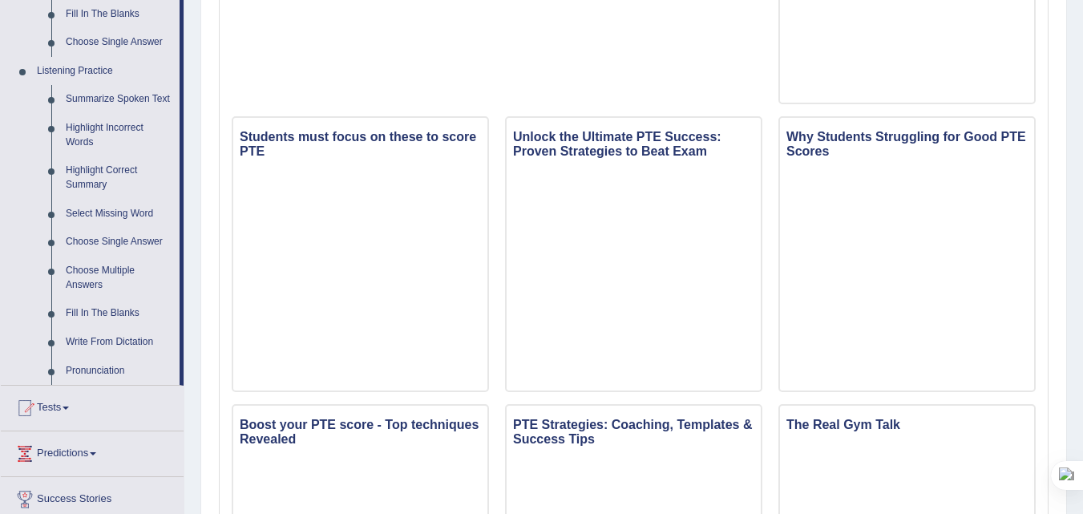
scroll to position [721, 0]
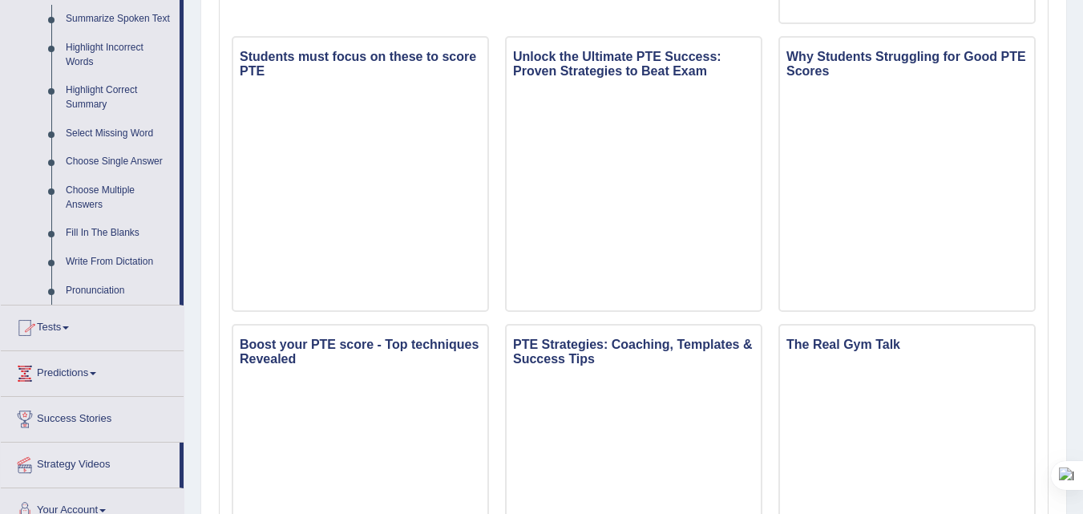
click at [71, 324] on link "Tests" at bounding box center [92, 325] width 183 height 40
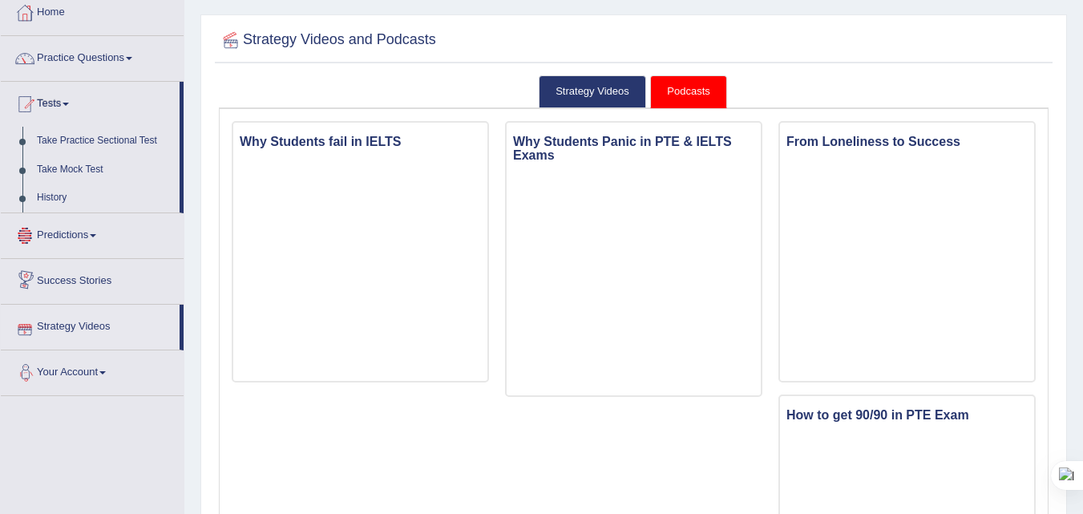
scroll to position [48, 0]
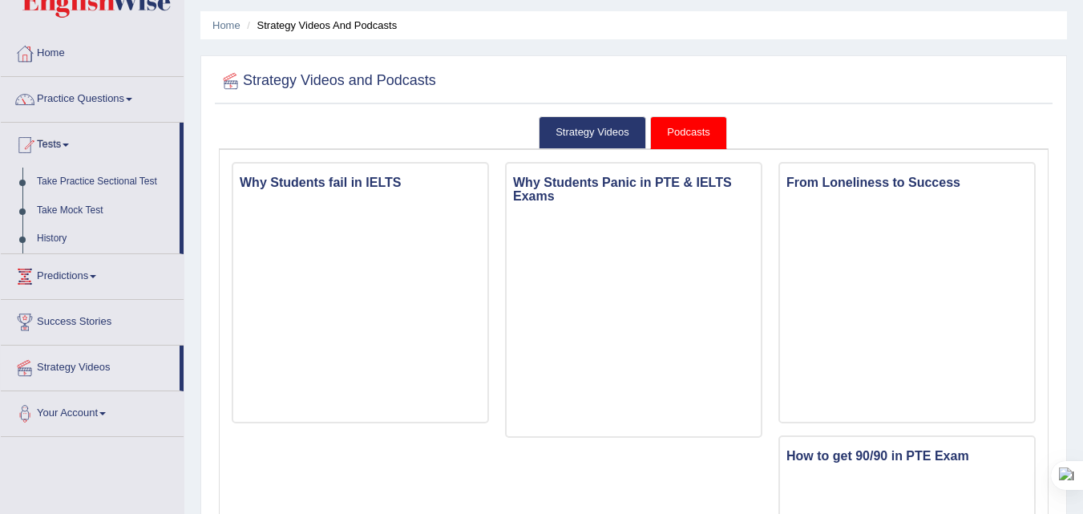
click at [772, 77] on div at bounding box center [634, 81] width 830 height 33
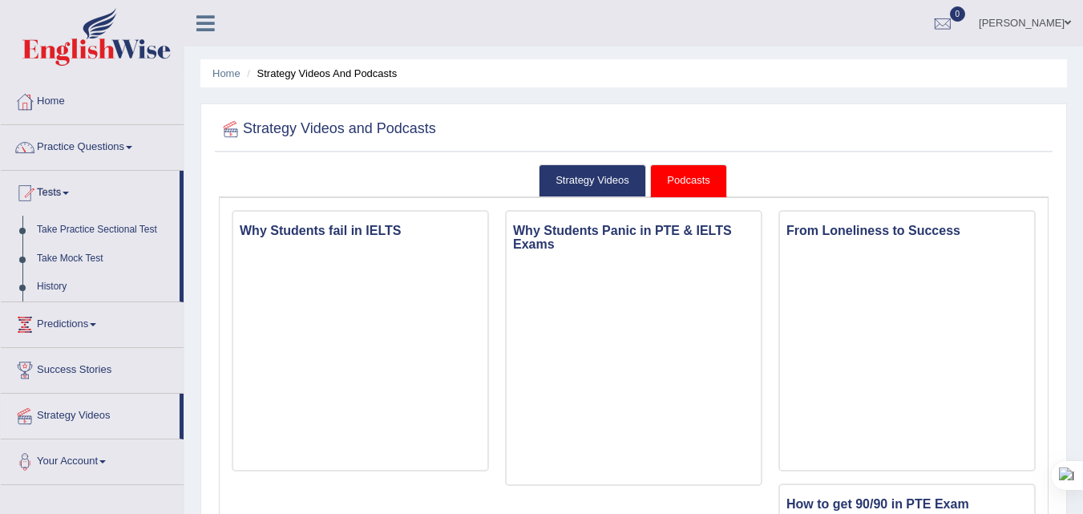
click at [510, 21] on ul "Anil Sigdel Toggle navigation Username: Anil_Sigdel Access Type: Online Subscri…" at bounding box center [768, 23] width 629 height 46
click at [505, 22] on ul "Anil Sigdel Toggle navigation Username: Anil_Sigdel Access Type: Online Subscri…" at bounding box center [768, 23] width 629 height 46
click at [542, 24] on ul "Anil Sigdel Toggle navigation Username: Anil_Sigdel Access Type: Online Subscri…" at bounding box center [768, 23] width 629 height 46
click at [75, 226] on link "Take Practice Sectional Test" at bounding box center [105, 230] width 150 height 29
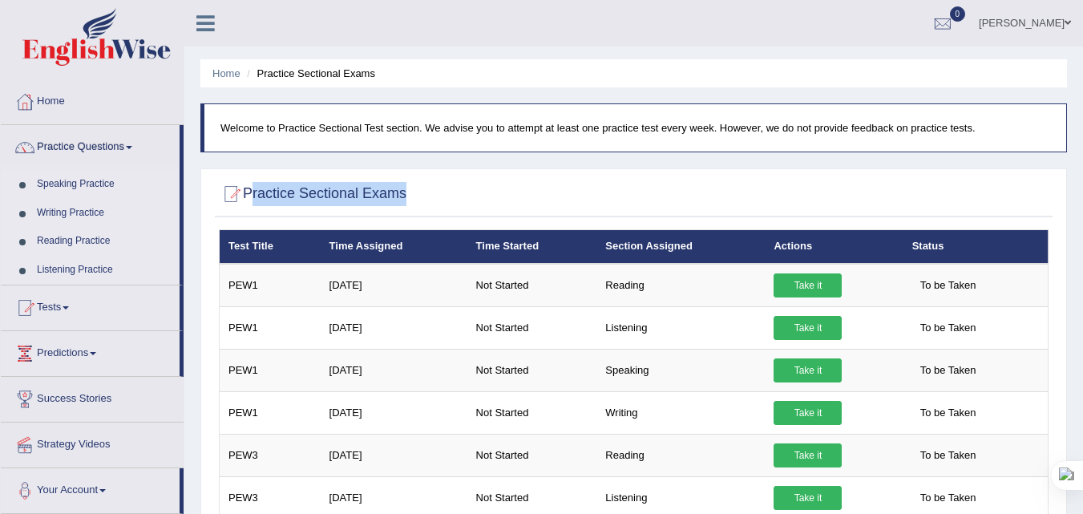
drag, startPoint x: 418, startPoint y: 194, endPoint x: 250, endPoint y: 194, distance: 167.5
click at [250, 194] on div "Practice Sectional Exams" at bounding box center [634, 197] width 838 height 40
click at [256, 191] on h2 "Practice Sectional Exams" at bounding box center [313, 194] width 188 height 24
drag, startPoint x: 248, startPoint y: 192, endPoint x: 410, endPoint y: 193, distance: 161.1
click at [406, 193] on h2 "Practice Sectional Exams" at bounding box center [313, 194] width 188 height 24
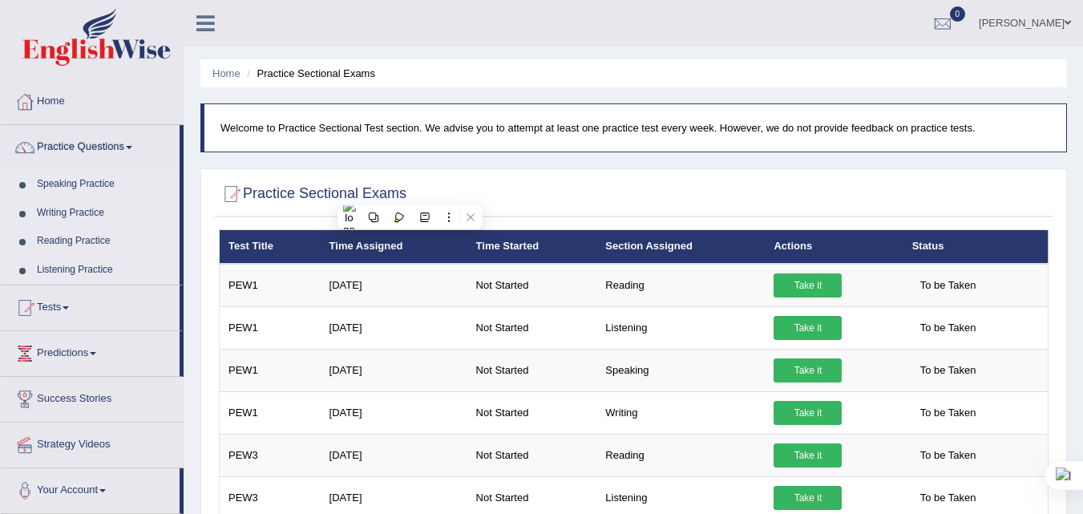
click at [406, 193] on h2 "Practice Sectional Exams" at bounding box center [313, 194] width 188 height 24
drag, startPoint x: 410, startPoint y: 193, endPoint x: 248, endPoint y: 191, distance: 161.1
click at [248, 191] on h2 "Practice Sectional Exams" at bounding box center [313, 194] width 188 height 24
click at [251, 196] on h2 "Practice Sectional Exams" at bounding box center [313, 194] width 188 height 24
drag, startPoint x: 248, startPoint y: 192, endPoint x: 409, endPoint y: 193, distance: 161.1
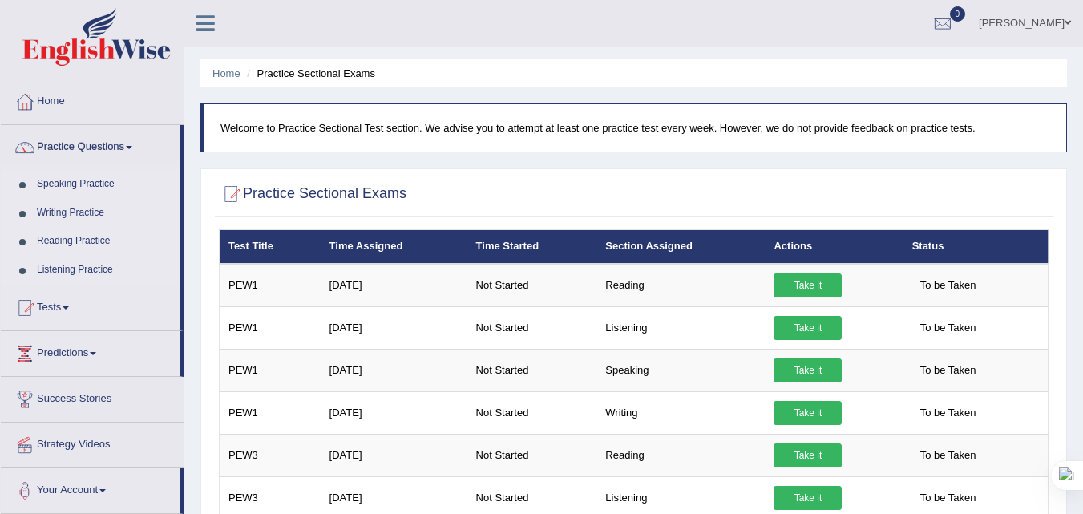
click at [406, 193] on h2 "Practice Sectional Exams" at bounding box center [313, 194] width 188 height 24
click at [403, 193] on h2 "Practice Sectional Exams" at bounding box center [313, 194] width 188 height 24
drag, startPoint x: 410, startPoint y: 193, endPoint x: 249, endPoint y: 189, distance: 160.4
click at [249, 189] on h2 "Practice Sectional Exams" at bounding box center [313, 194] width 188 height 24
click at [254, 196] on h2 "Practice Sectional Exams" at bounding box center [313, 194] width 188 height 24
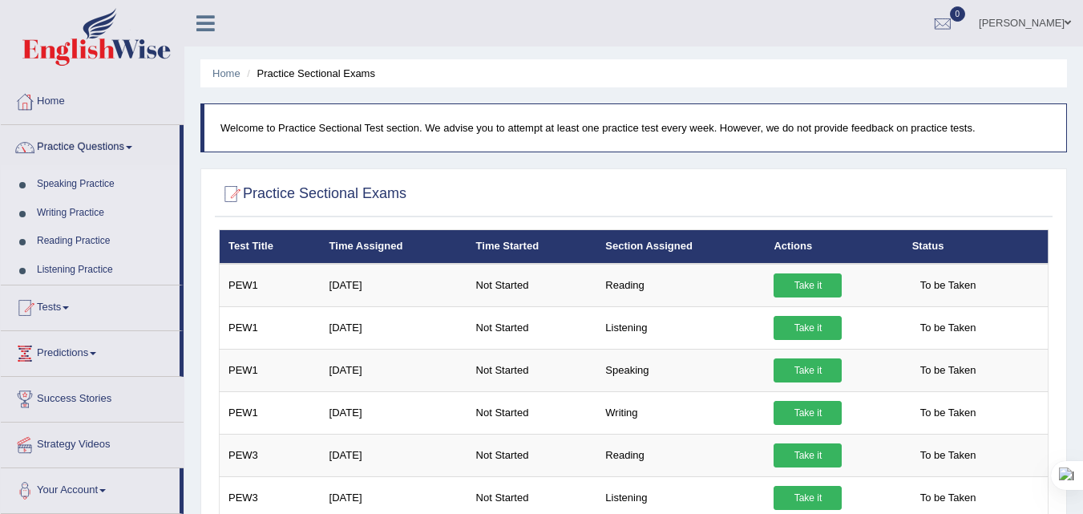
drag, startPoint x: 248, startPoint y: 192, endPoint x: 408, endPoint y: 197, distance: 159.6
click at [406, 197] on h2 "Practice Sectional Exams" at bounding box center [313, 194] width 188 height 24
drag, startPoint x: 408, startPoint y: 196, endPoint x: 248, endPoint y: 197, distance: 160.3
click at [248, 197] on h2 "Practice Sectional Exams" at bounding box center [313, 194] width 188 height 24
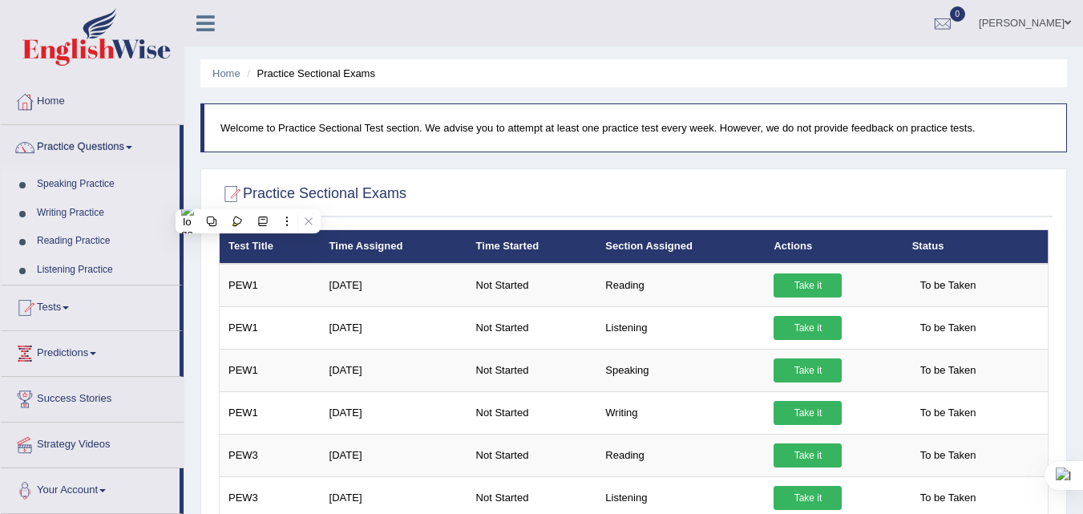
click at [257, 193] on h2 "Practice Sectional Exams" at bounding box center [313, 194] width 188 height 24
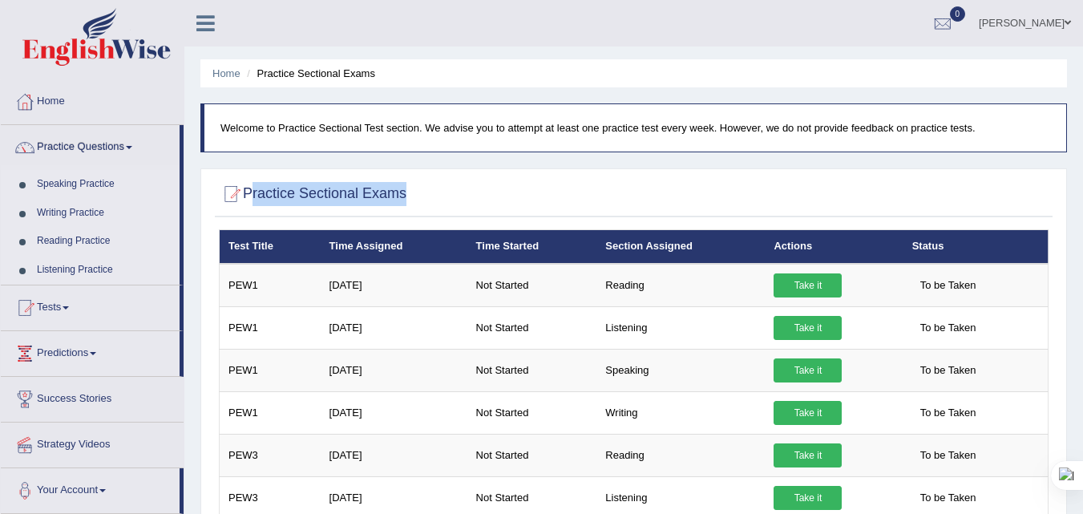
drag, startPoint x: 250, startPoint y: 191, endPoint x: 413, endPoint y: 194, distance: 162.8
click at [413, 194] on div "Practice Sectional Exams" at bounding box center [634, 197] width 838 height 40
click at [405, 193] on h2 "Practice Sectional Exams" at bounding box center [313, 194] width 188 height 24
drag, startPoint x: 411, startPoint y: 192, endPoint x: 249, endPoint y: 196, distance: 162.0
click at [249, 196] on div "Practice Sectional Exams" at bounding box center [634, 197] width 838 height 40
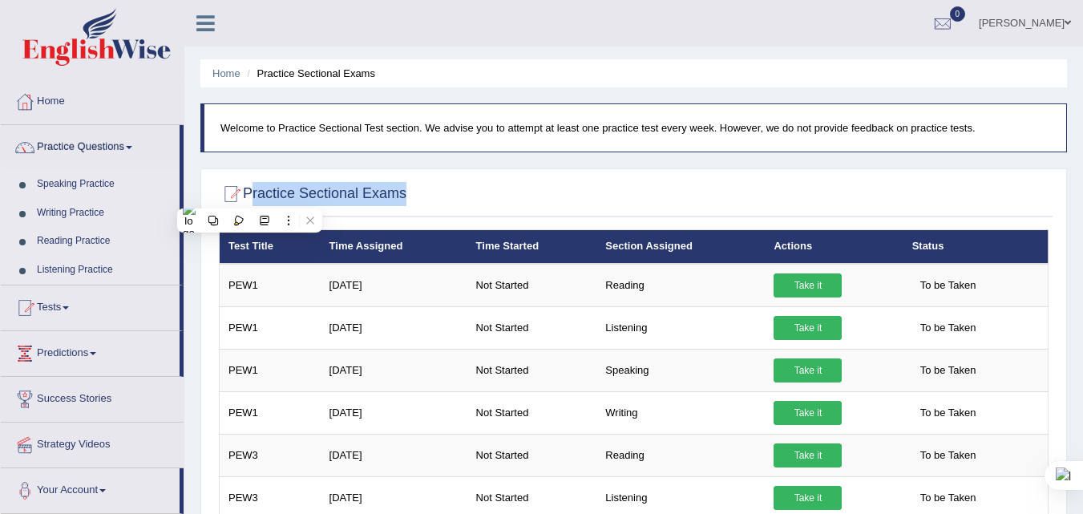
click at [253, 188] on h2 "Practice Sectional Exams" at bounding box center [313, 194] width 188 height 24
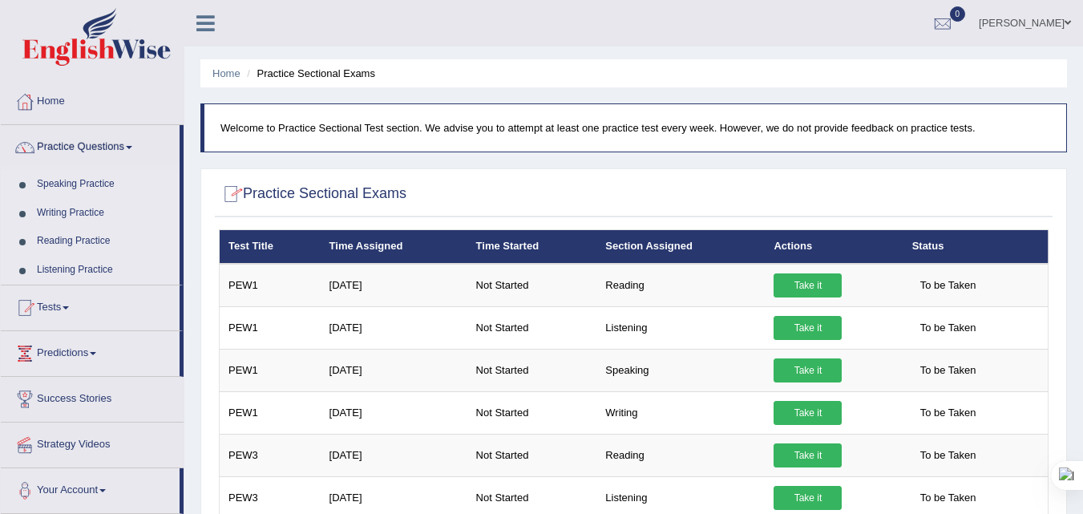
click at [87, 189] on link "Speaking Practice" at bounding box center [105, 184] width 150 height 29
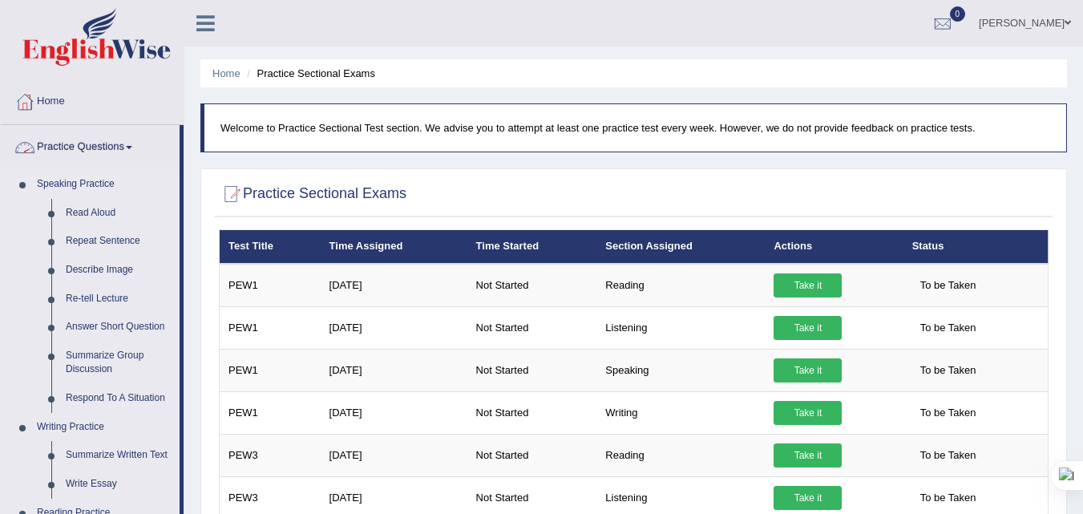
click at [130, 148] on link "Practice Questions" at bounding box center [90, 145] width 179 height 40
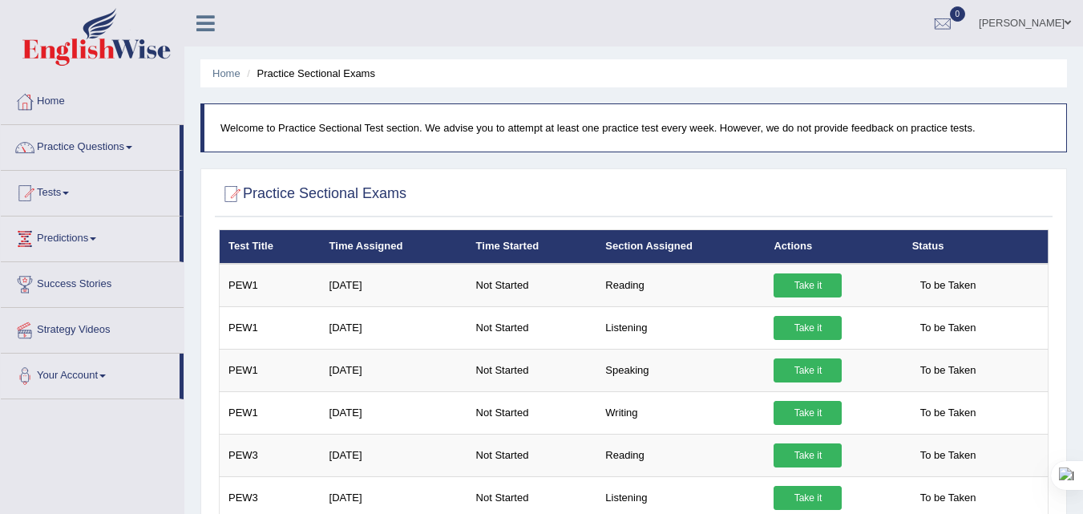
click at [130, 147] on link "Practice Questions" at bounding box center [90, 145] width 179 height 40
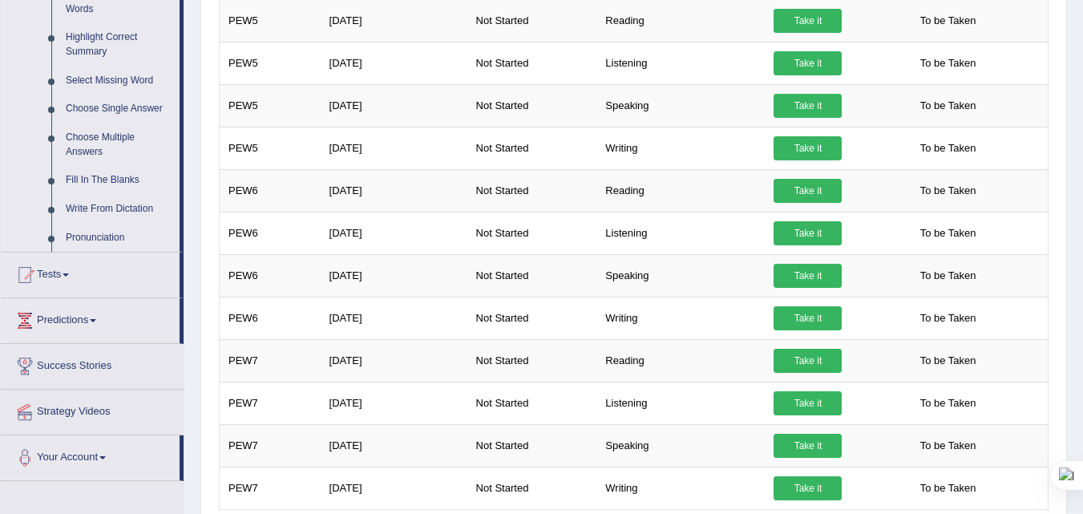
scroll to position [802, 0]
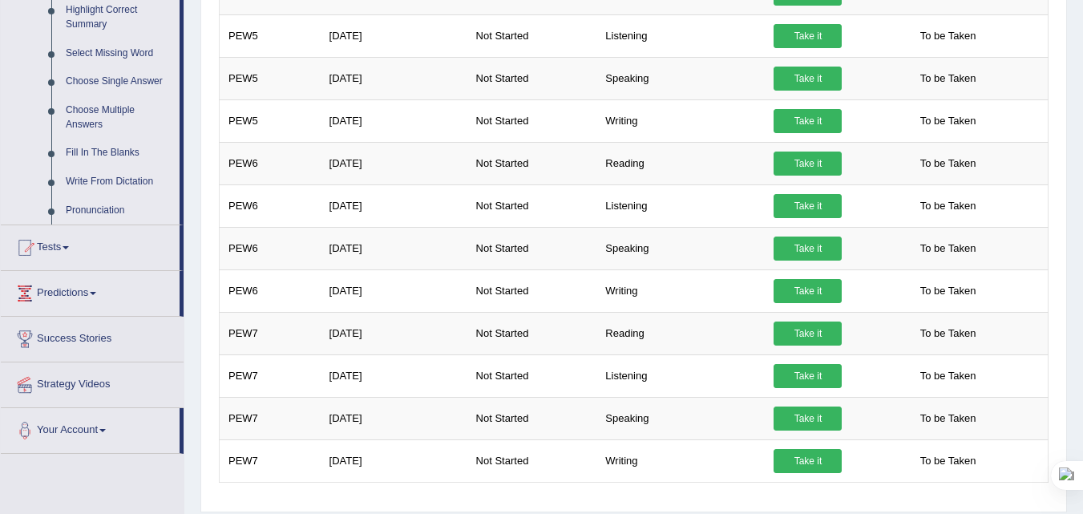
click at [66, 247] on link "Tests" at bounding box center [90, 245] width 179 height 40
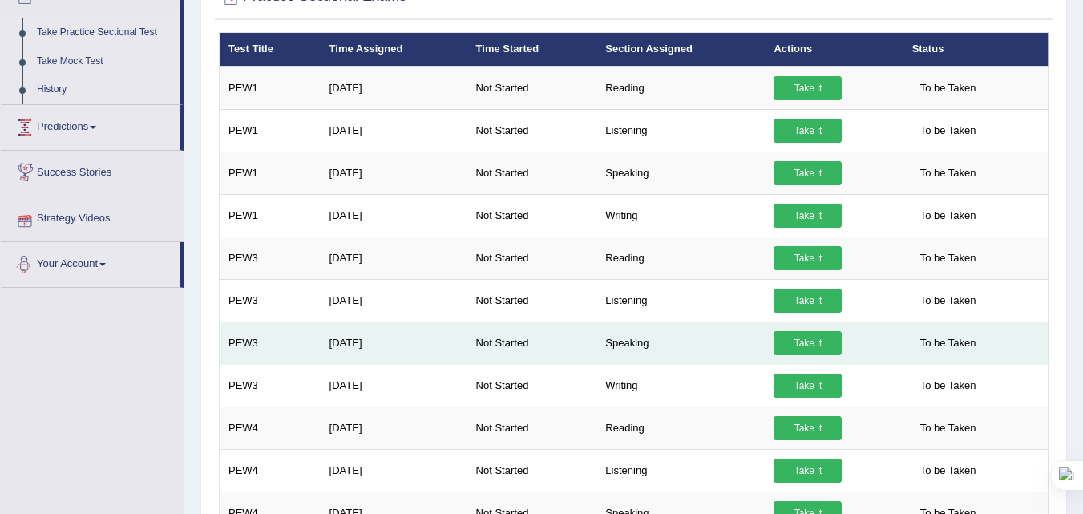
scroll to position [0, 0]
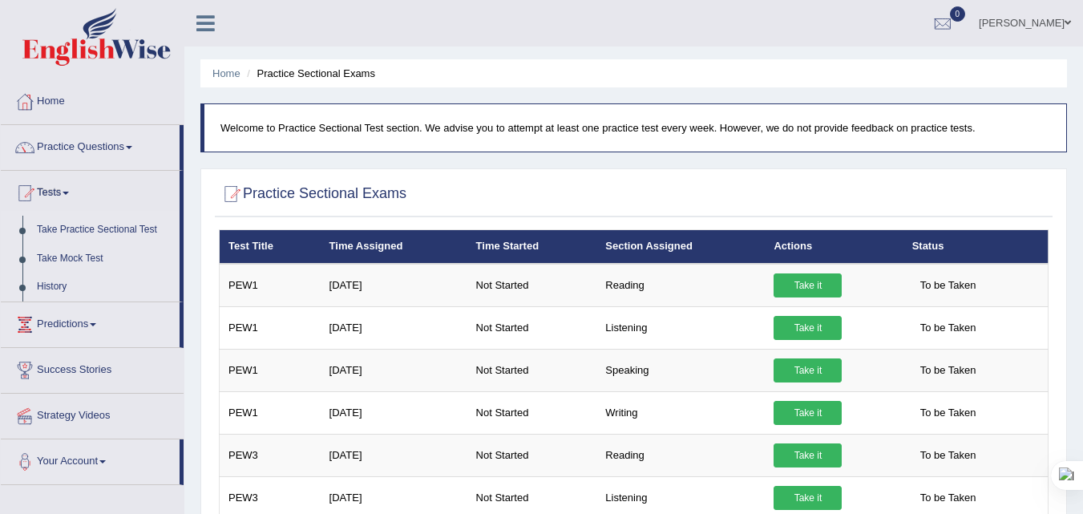
click at [547, 22] on ul "Anil Sigdel Toggle navigation Username: Anil_Sigdel Access Type: Online Subscri…" at bounding box center [768, 23] width 629 height 46
click at [552, 22] on ul "Anil Sigdel Toggle navigation Username: Anil_Sigdel Access Type: Online Subscri…" at bounding box center [768, 23] width 629 height 46
click at [556, 22] on ul "Anil Sigdel Toggle navigation Username: Anil_Sigdel Access Type: Online Subscri…" at bounding box center [768, 23] width 629 height 46
click at [550, 20] on ul "Anil Sigdel Toggle navigation Username: Anil_Sigdel Access Type: Online Subscri…" at bounding box center [768, 23] width 629 height 46
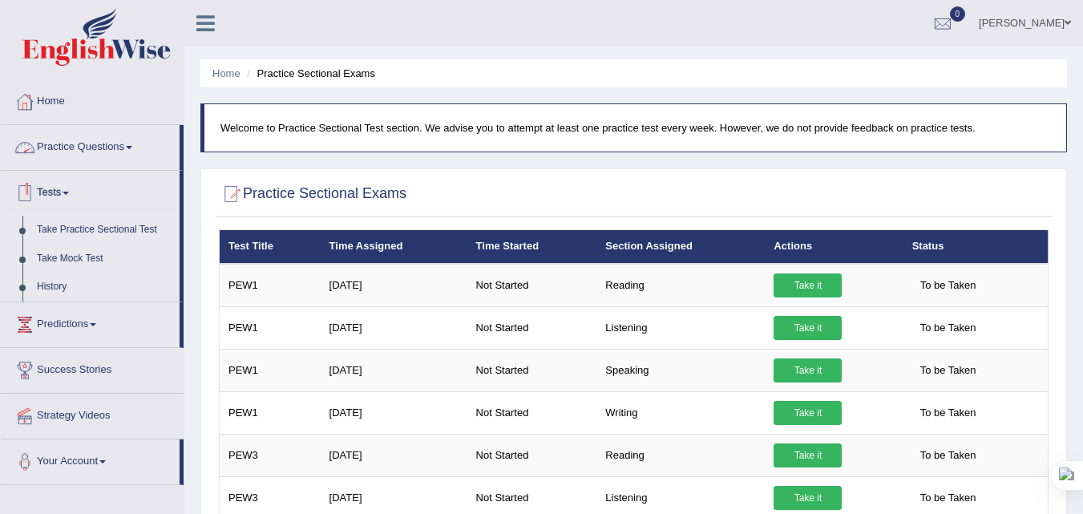
click at [73, 144] on link "Practice Questions" at bounding box center [90, 145] width 179 height 40
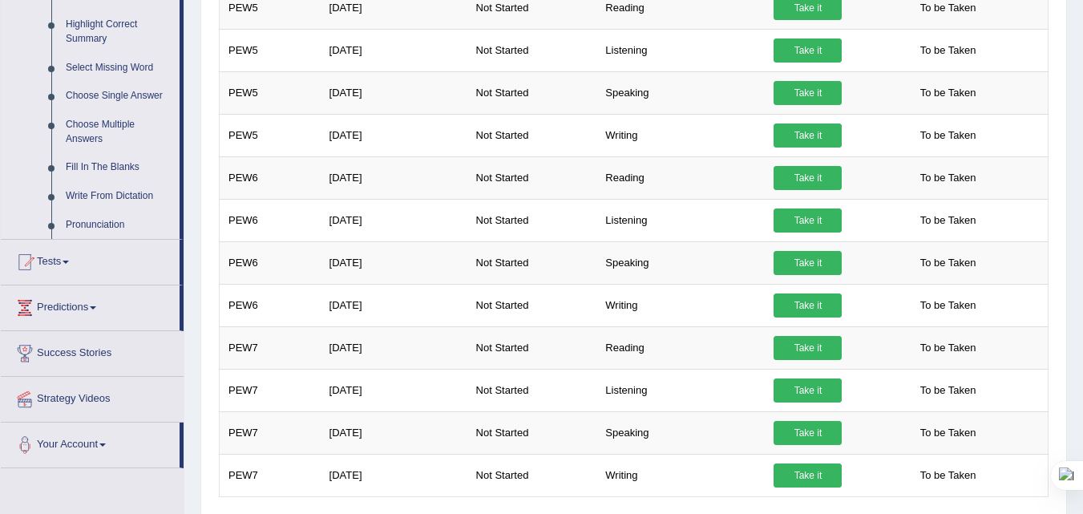
scroll to position [802, 0]
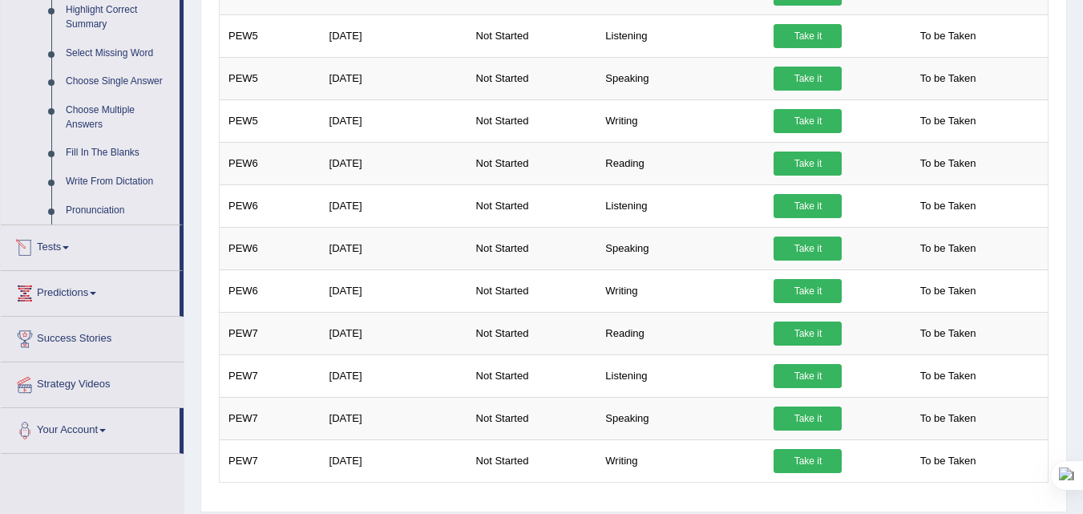
click at [73, 293] on link "Predictions" at bounding box center [90, 291] width 179 height 40
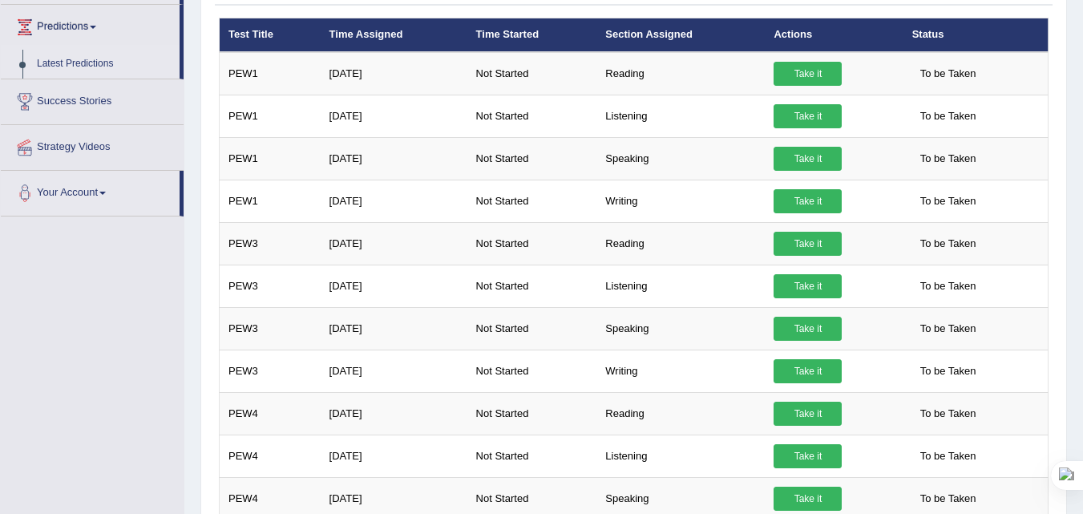
scroll to position [102, 0]
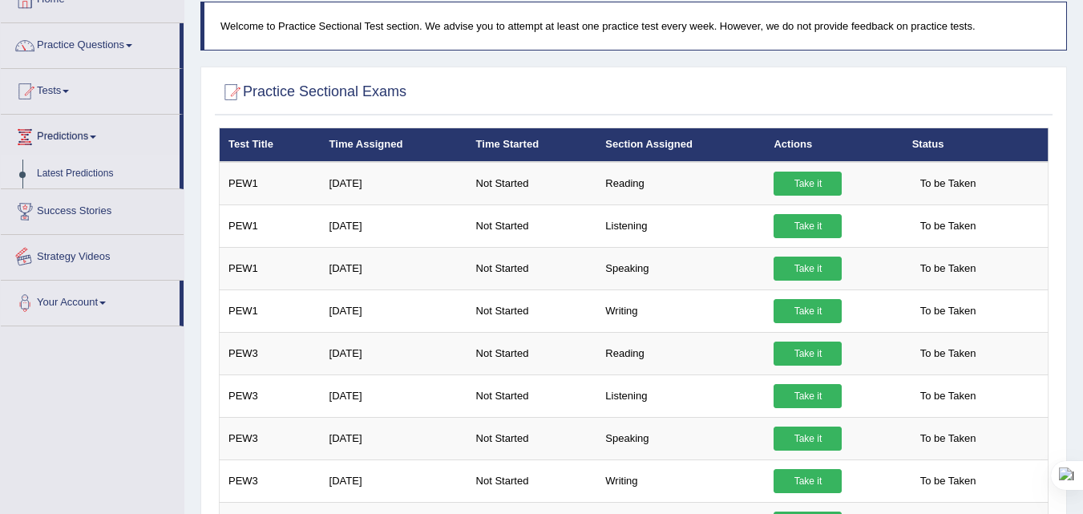
click at [79, 255] on link "Strategy Videos" at bounding box center [92, 255] width 183 height 40
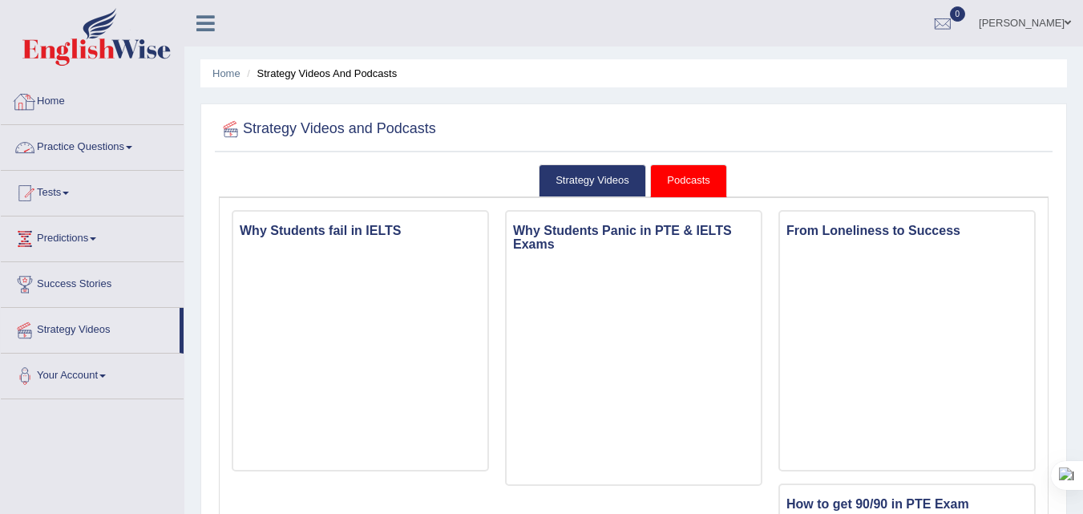
click at [53, 110] on link "Home" at bounding box center [92, 99] width 183 height 40
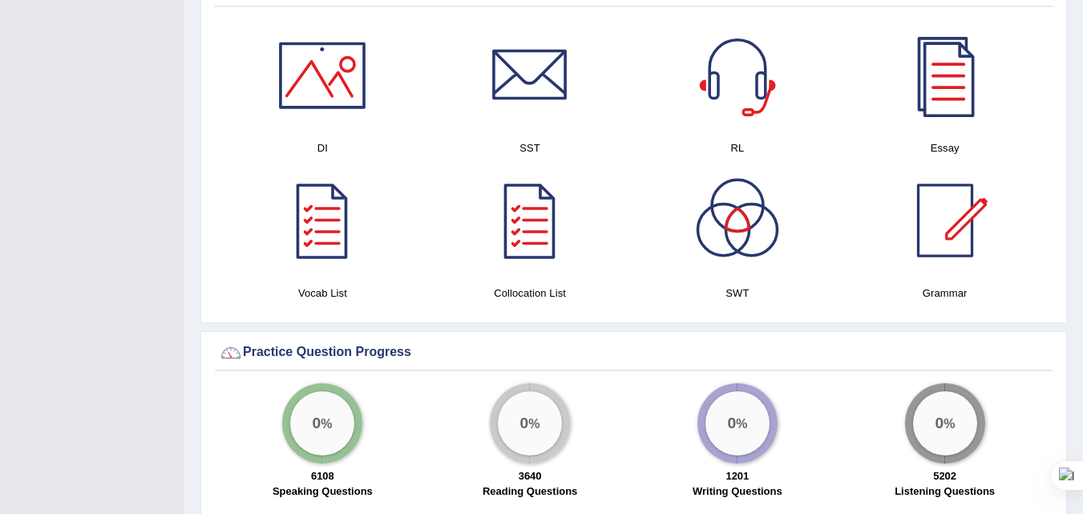
scroll to position [799, 0]
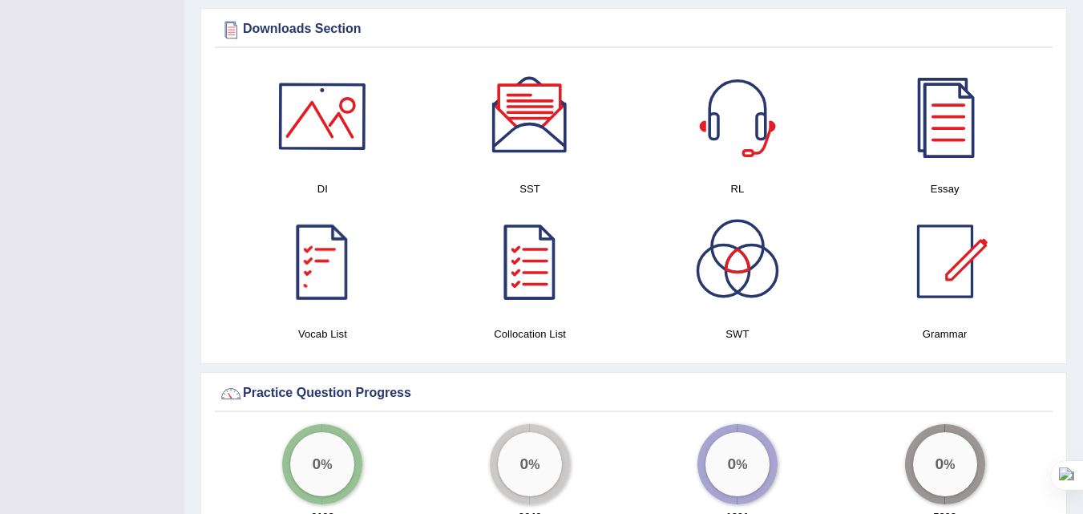
click at [339, 141] on div at bounding box center [322, 116] width 112 height 112
click at [516, 135] on div at bounding box center [530, 116] width 112 height 112
click at [751, 126] on div at bounding box center [737, 116] width 112 height 112
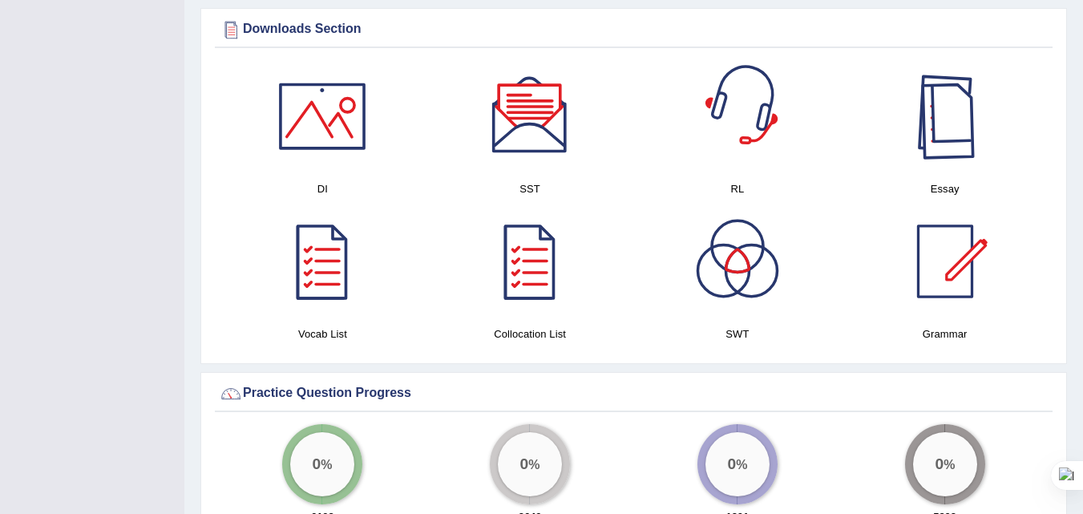
click at [962, 121] on div at bounding box center [945, 116] width 112 height 112
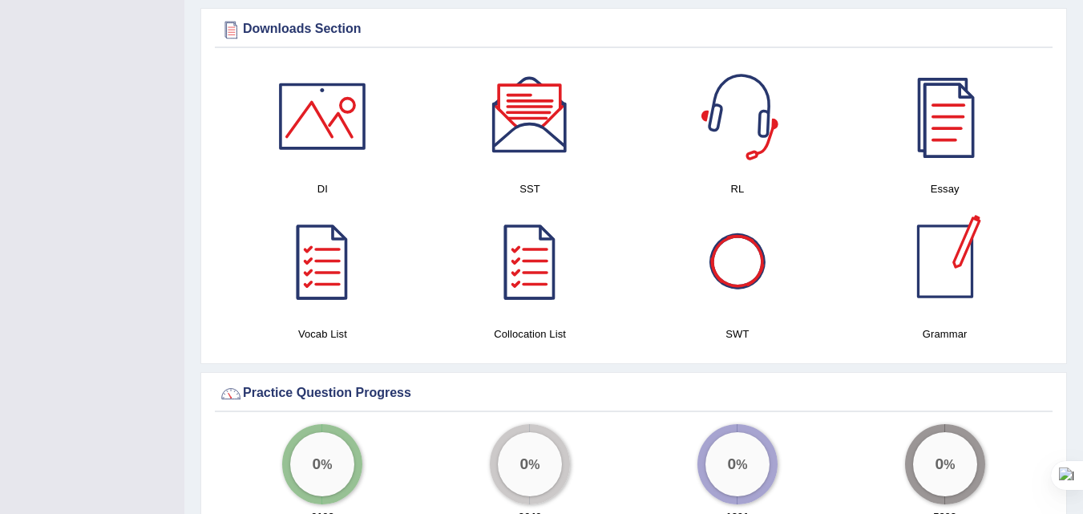
click at [515, 269] on div at bounding box center [530, 261] width 112 height 112
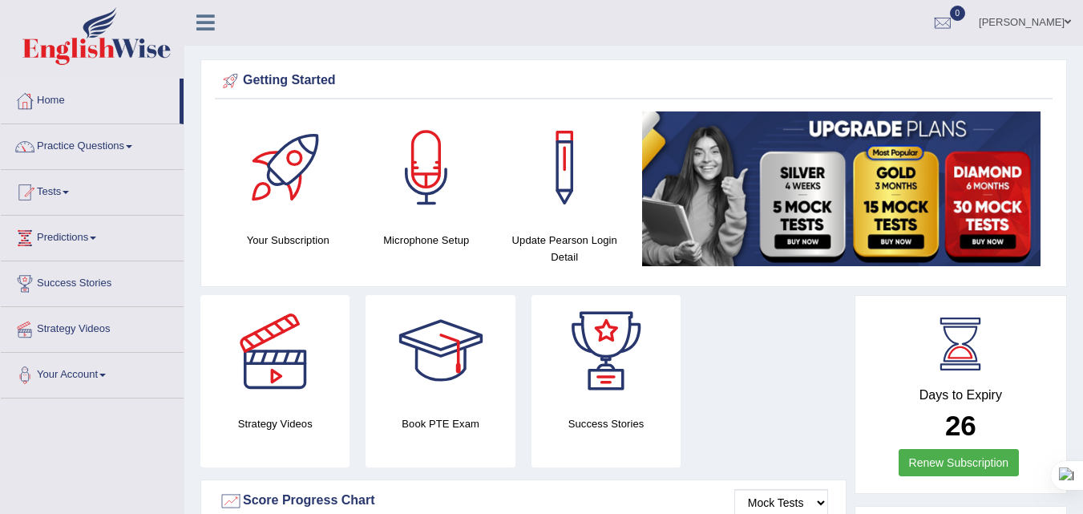
scroll to position [0, 0]
click at [1033, 10] on link "Anil Sigdel" at bounding box center [1025, 21] width 116 height 42
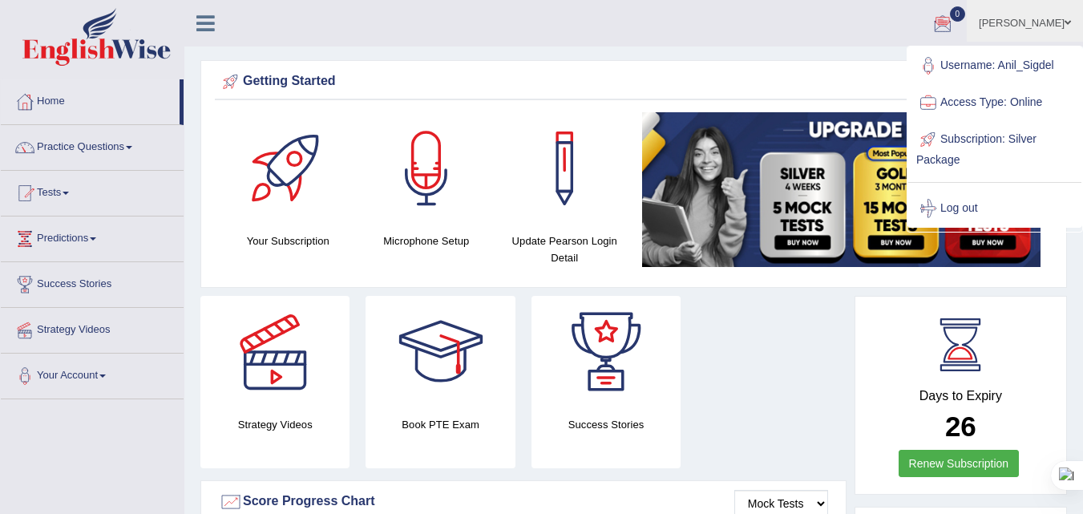
click at [863, 31] on ul "Anil Sigdel Toggle navigation Username: Anil_Sigdel Access Type: Online Subscri…" at bounding box center [768, 23] width 629 height 46
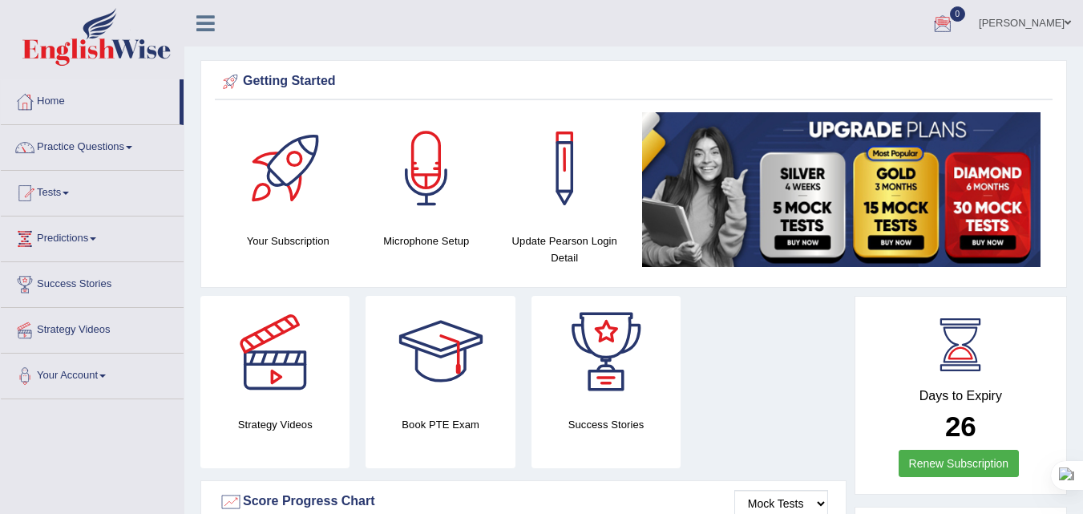
click at [1040, 23] on link "Anil Sigdel" at bounding box center [1025, 21] width 116 height 42
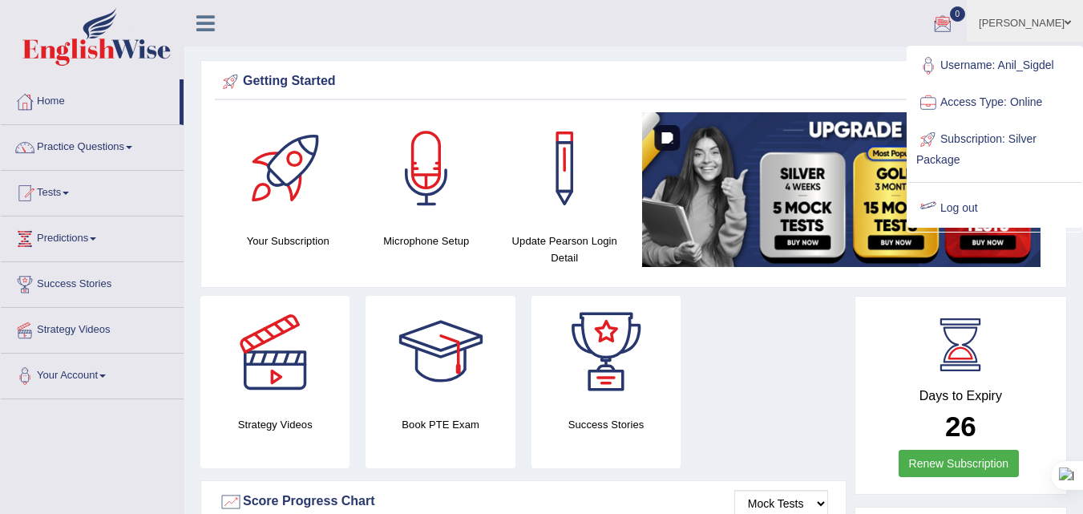
click at [967, 204] on link "Log out" at bounding box center [994, 208] width 173 height 37
